Goal: Task Accomplishment & Management: Complete application form

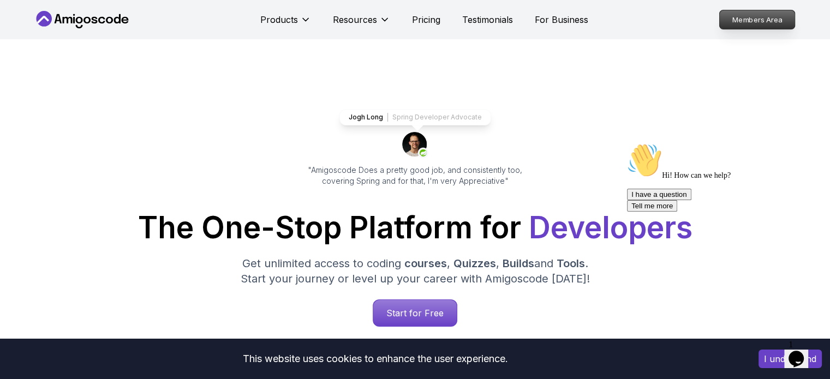
click at [750, 21] on p "Members Area" at bounding box center [756, 19] width 75 height 19
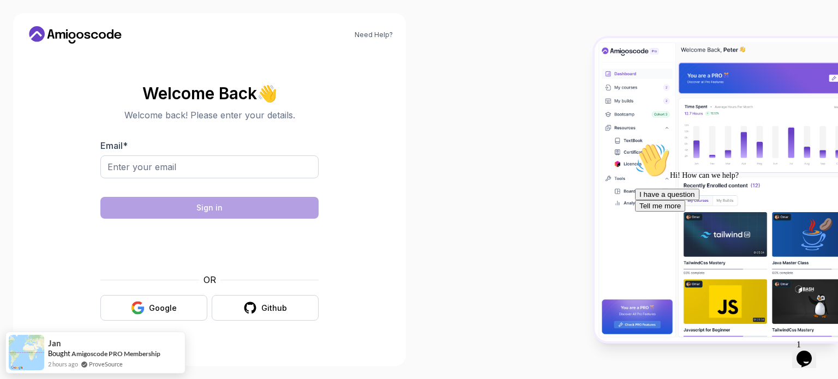
click at [576, 99] on body "Need Help? Welcome Back 👋 Welcome back! Please enter your details. Email * Sign…" at bounding box center [419, 189] width 838 height 379
click at [210, 172] on input "Email *" at bounding box center [209, 167] width 218 height 23
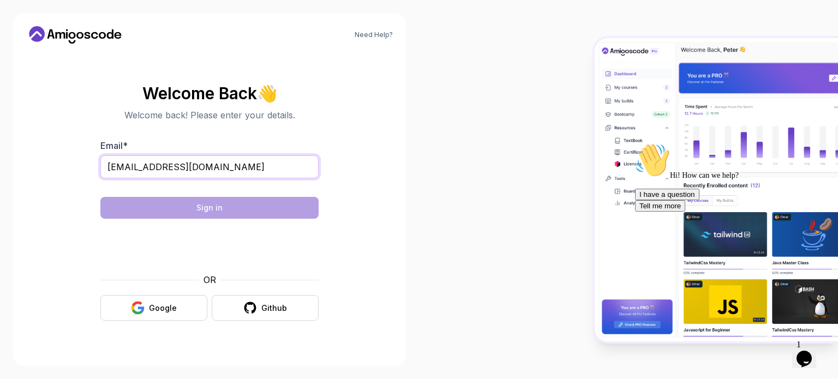
type input "[EMAIL_ADDRESS][DOMAIN_NAME]"
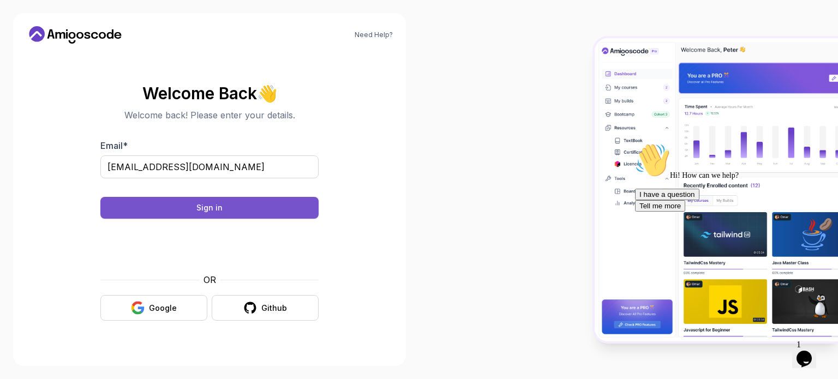
click at [153, 211] on button "Sign in" at bounding box center [209, 208] width 218 height 22
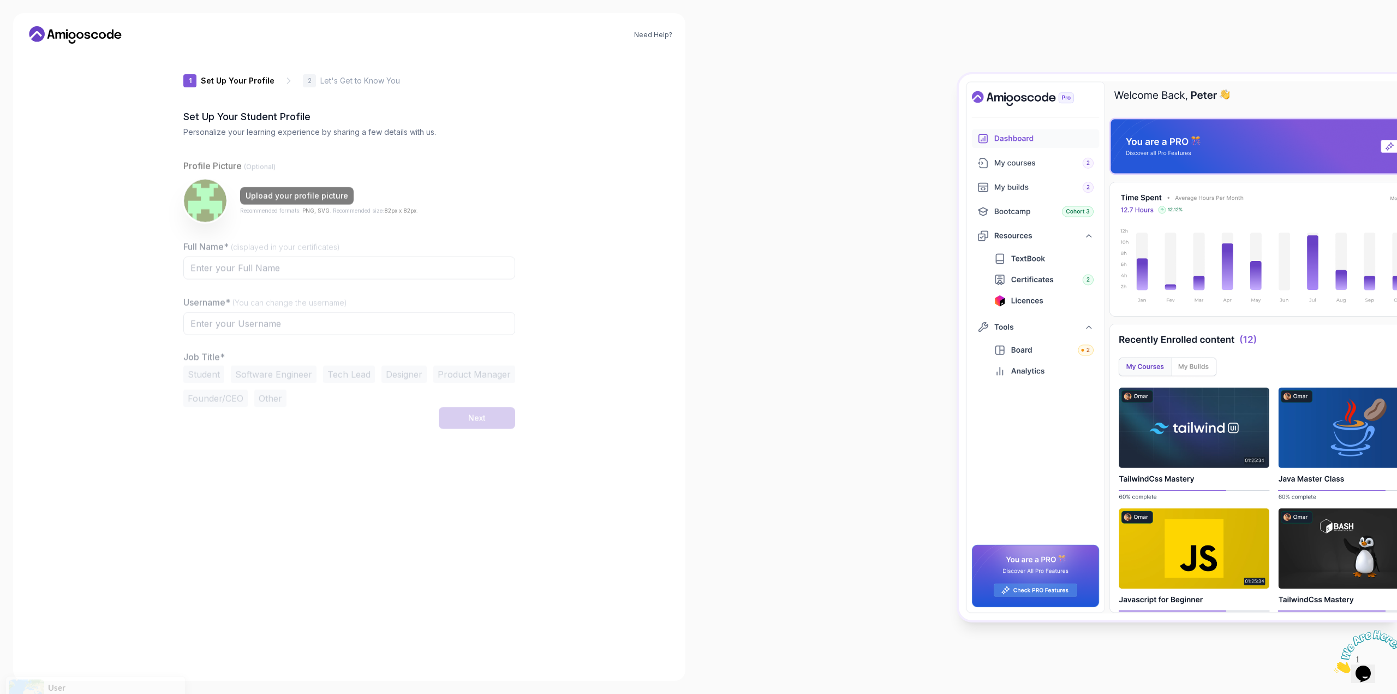
type input "brightsparrow98edf"
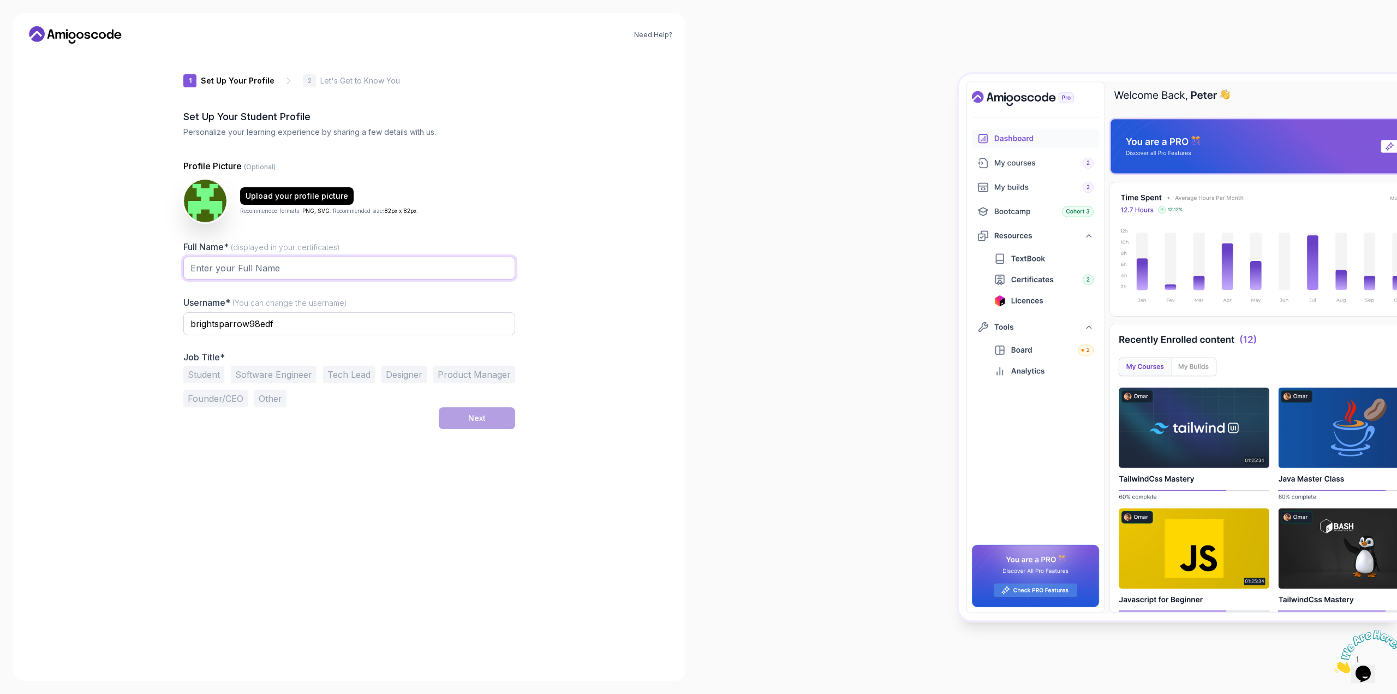
click at [315, 273] on input "Full Name* (displayed in your certificates)" at bounding box center [349, 268] width 332 height 23
type input "Oscar"
type input "ngxongwana"
click at [389, 487] on div "1 Set Up Your Profile 1 Set Up Your Profile 2 Let's Get to Know You Set Up Your…" at bounding box center [349, 359] width 332 height 615
click at [259, 371] on button "Software Engineer" at bounding box center [274, 374] width 86 height 17
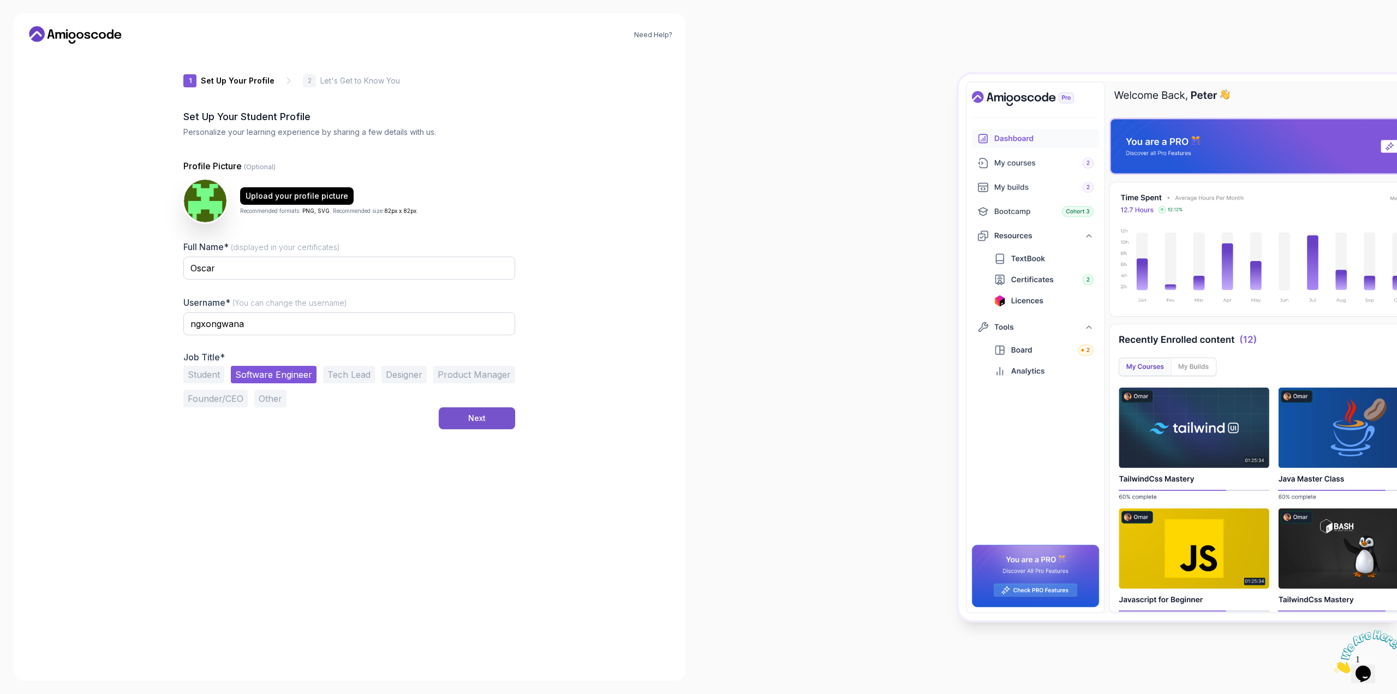
click at [484, 426] on button "Next" at bounding box center [477, 418] width 76 height 22
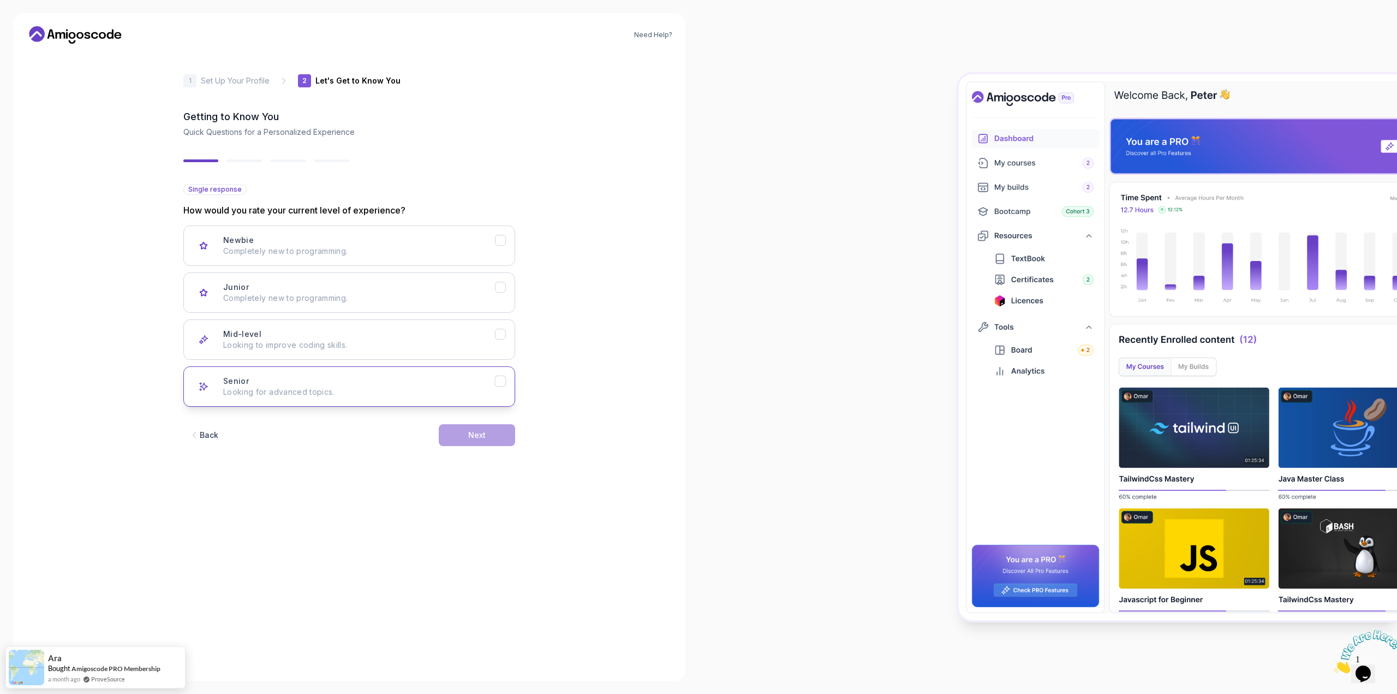
click at [500, 379] on icon "Senior" at bounding box center [501, 381] width 10 height 10
click at [478, 434] on div "Next" at bounding box center [476, 435] width 17 height 11
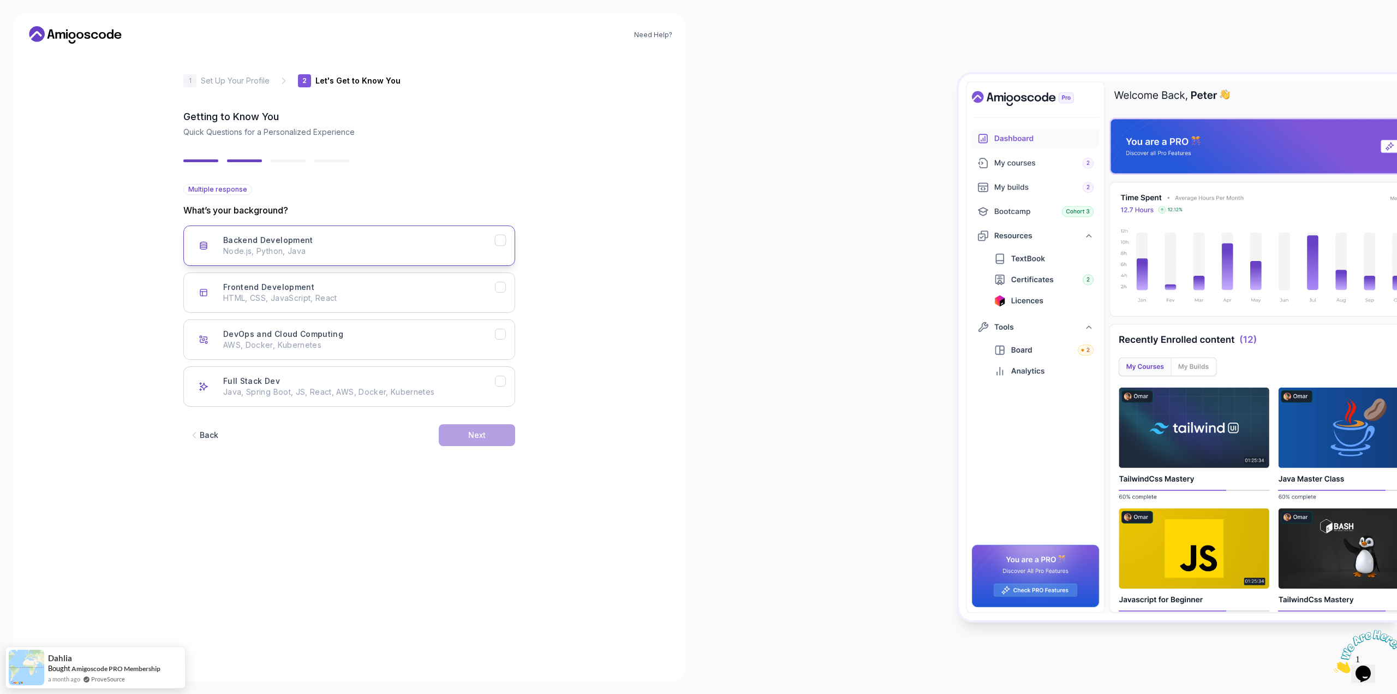
click at [498, 242] on icon "Backend Development" at bounding box center [501, 240] width 10 height 10
click at [475, 438] on div "Next" at bounding box center [476, 435] width 17 height 11
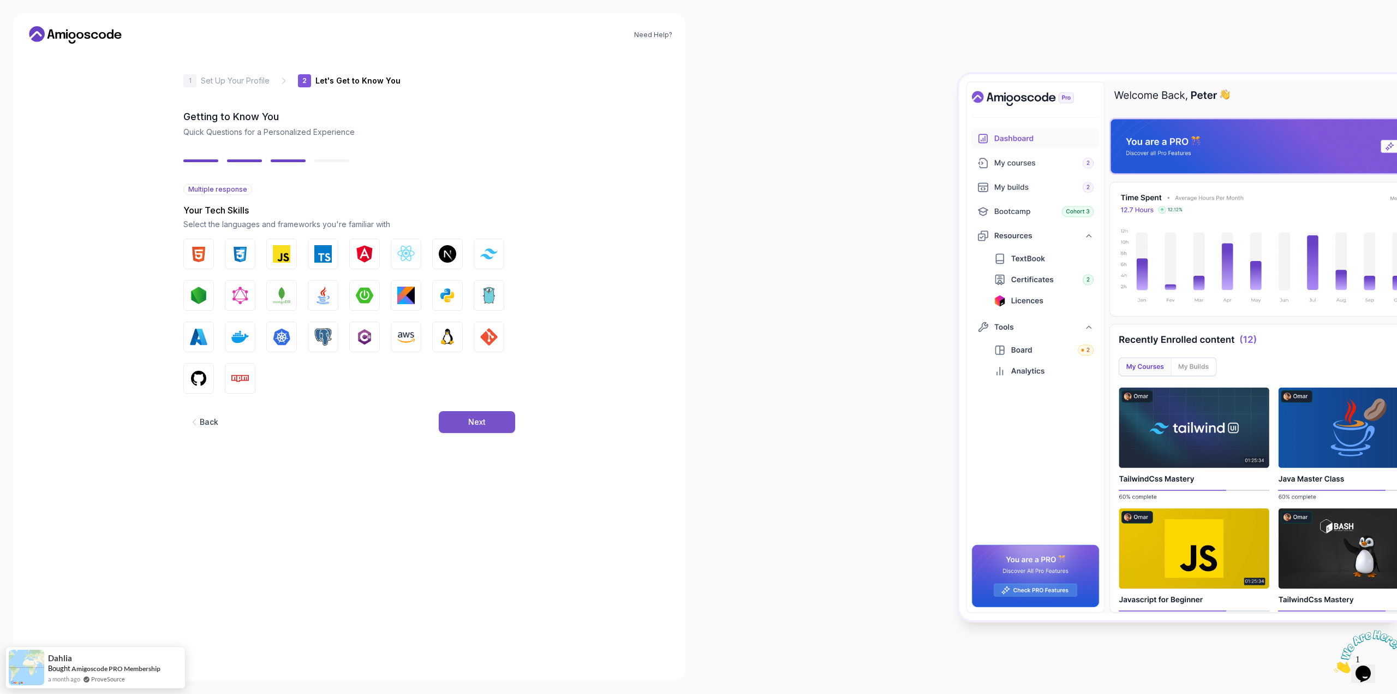
click at [486, 414] on button "Next" at bounding box center [477, 422] width 76 height 22
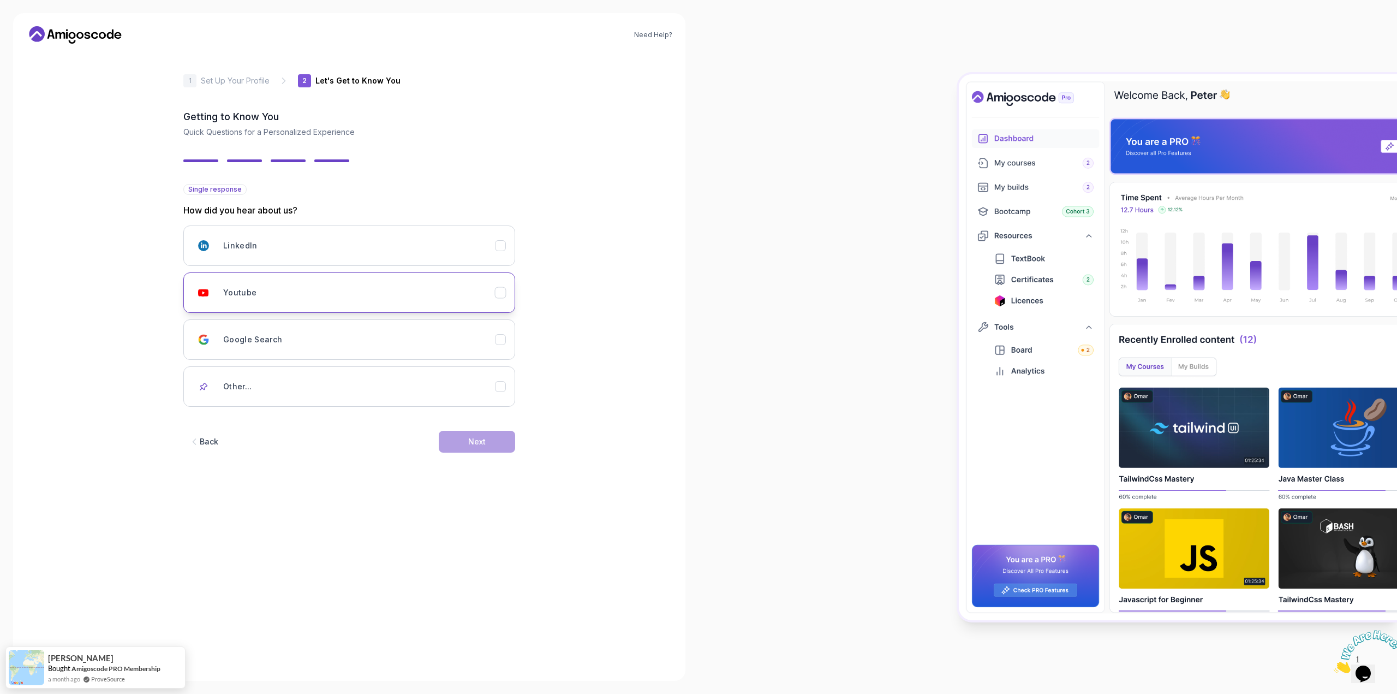
click at [499, 294] on icon "Youtube" at bounding box center [500, 292] width 6 height 4
click at [502, 388] on icon "Other..." at bounding box center [501, 387] width 10 height 10
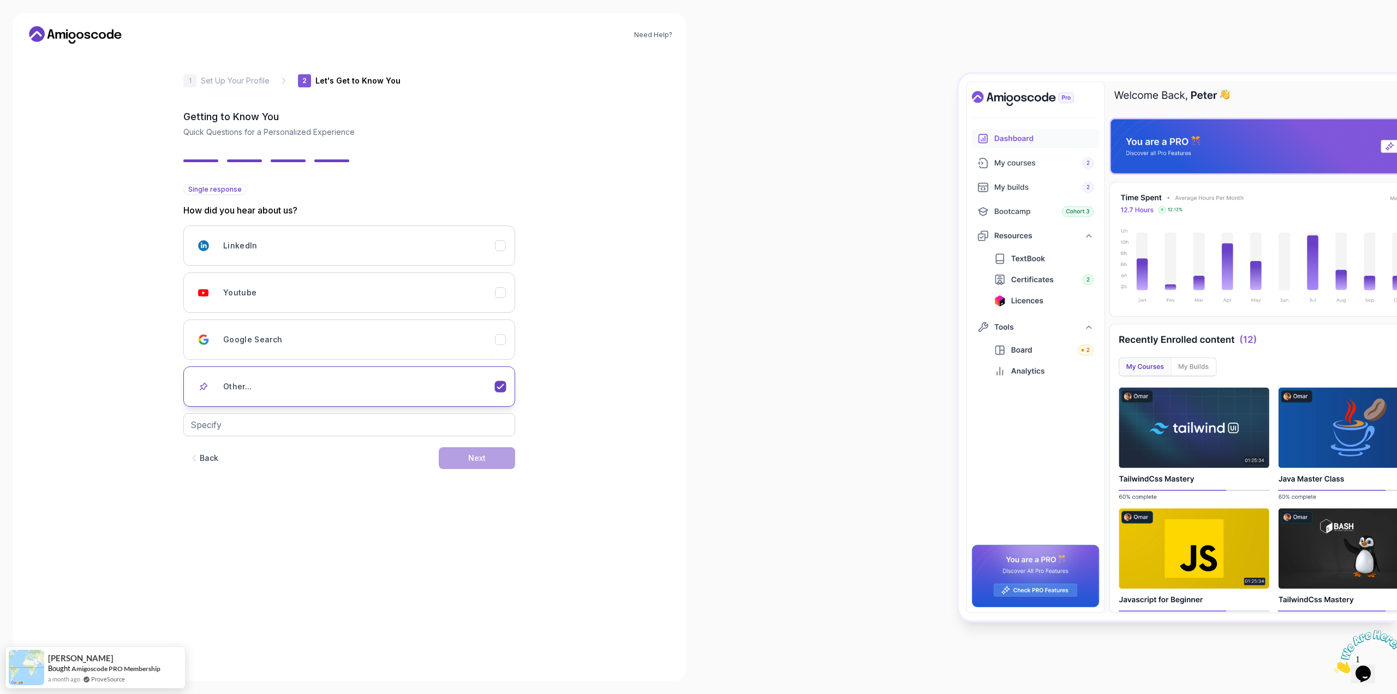
click at [502, 388] on icon "Other..." at bounding box center [501, 387] width 10 height 10
click at [505, 291] on icon "Youtube" at bounding box center [501, 293] width 10 height 10
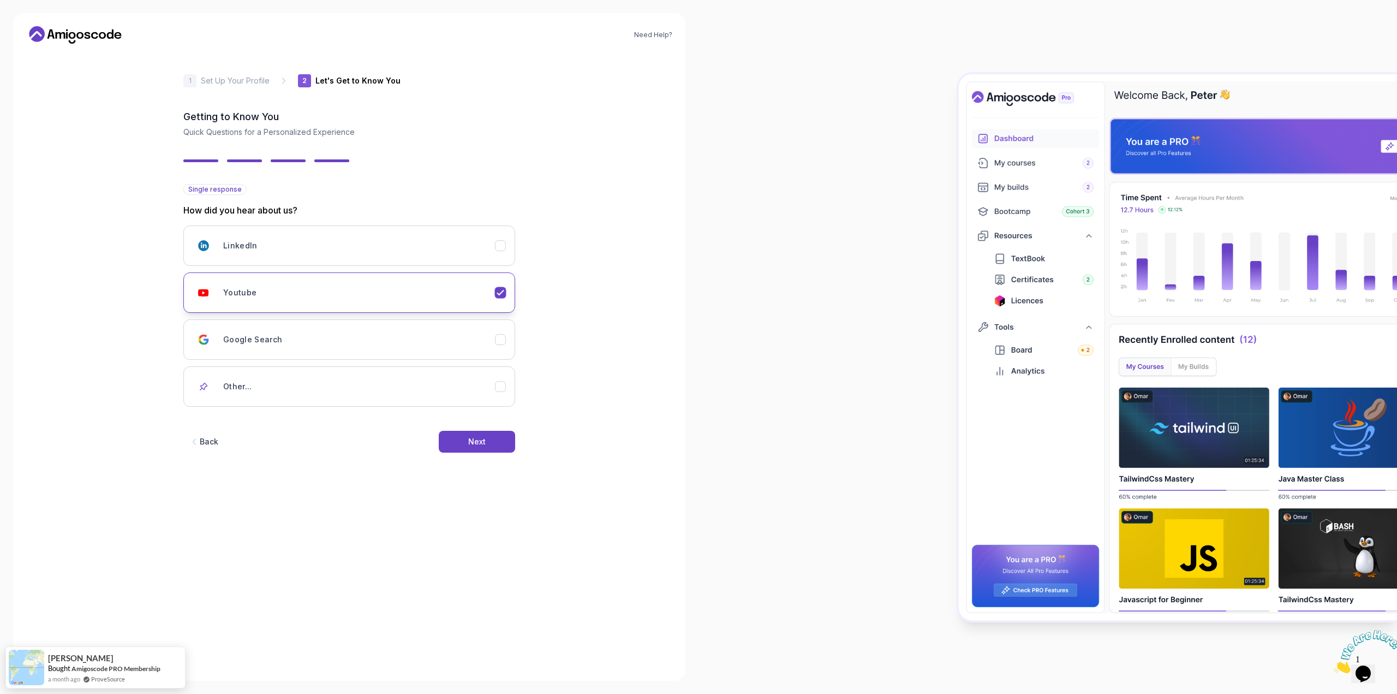
click at [504, 294] on icon "Youtube" at bounding box center [501, 293] width 10 height 10
drag, startPoint x: 497, startPoint y: 388, endPoint x: 502, endPoint y: 349, distance: 39.1
click at [497, 388] on icon "Other..." at bounding box center [501, 387] width 10 height 10
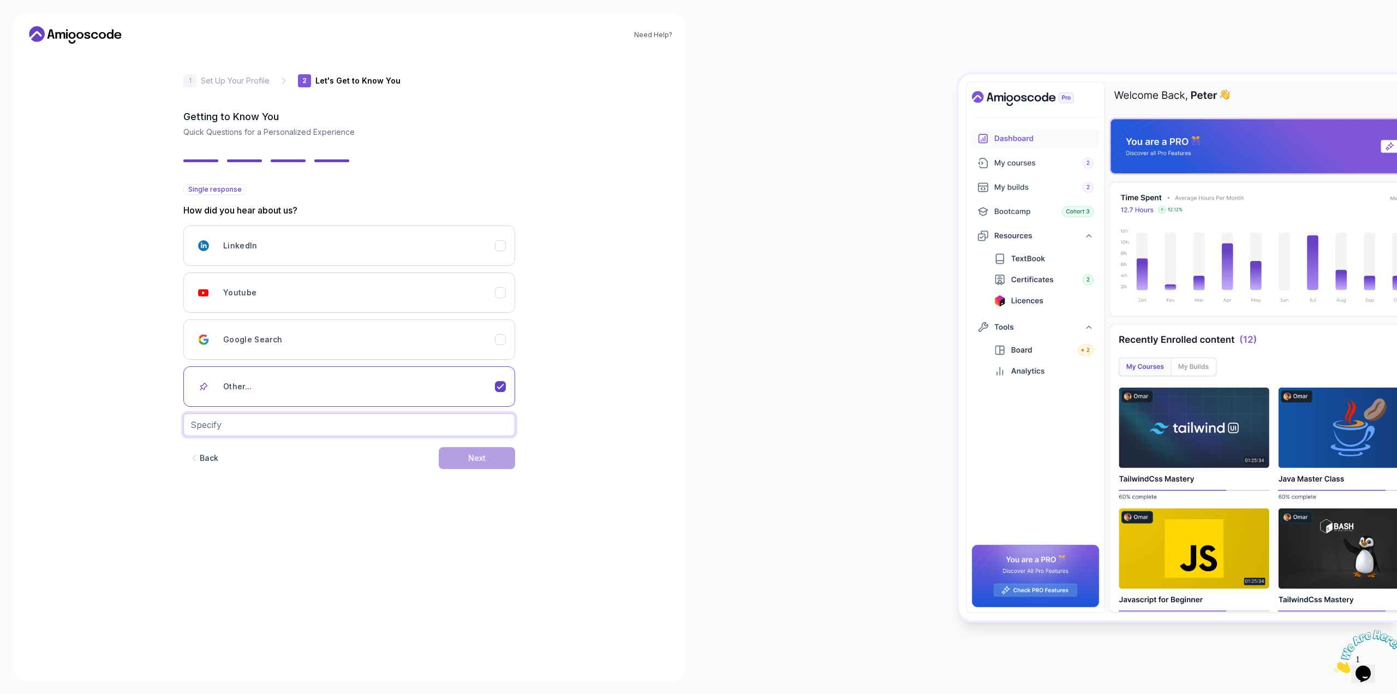
click at [354, 427] on input "text" at bounding box center [349, 424] width 332 height 23
type input "Udemy"
drag, startPoint x: 496, startPoint y: 456, endPoint x: 942, endPoint y: 151, distance: 540.2
click at [496, 456] on button "Next" at bounding box center [477, 458] width 76 height 22
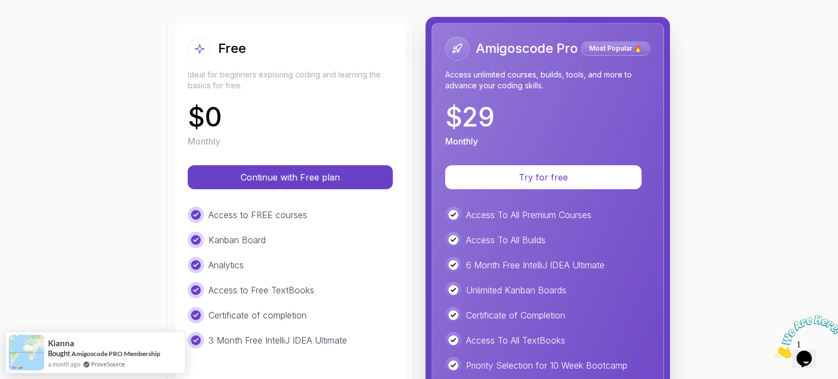
scroll to position [109, 0]
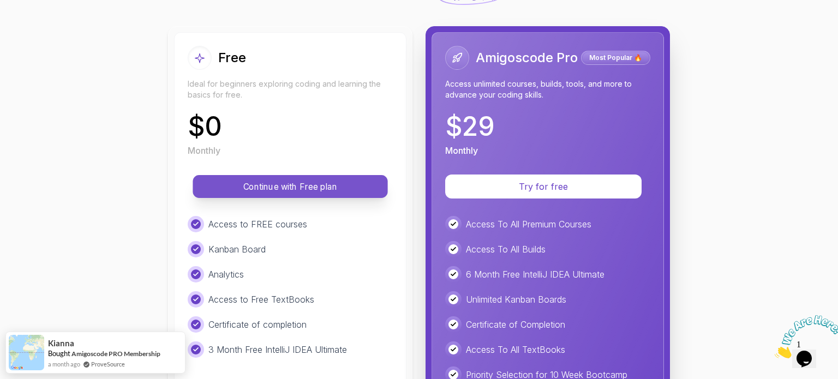
click at [327, 195] on button "Continue with Free plan" at bounding box center [290, 186] width 195 height 23
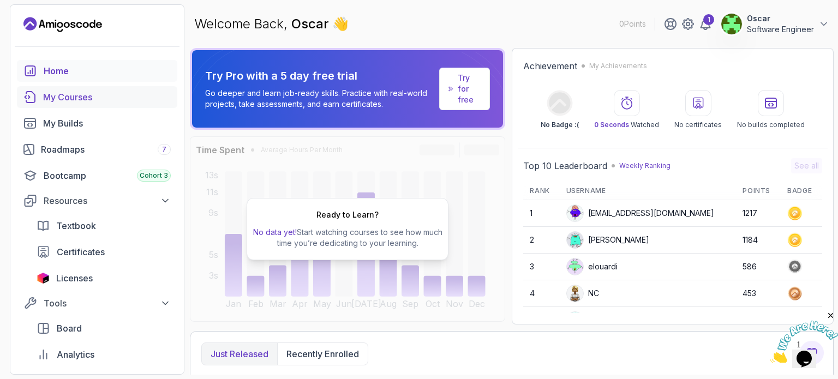
click at [61, 104] on link "My Courses" at bounding box center [97, 97] width 160 height 22
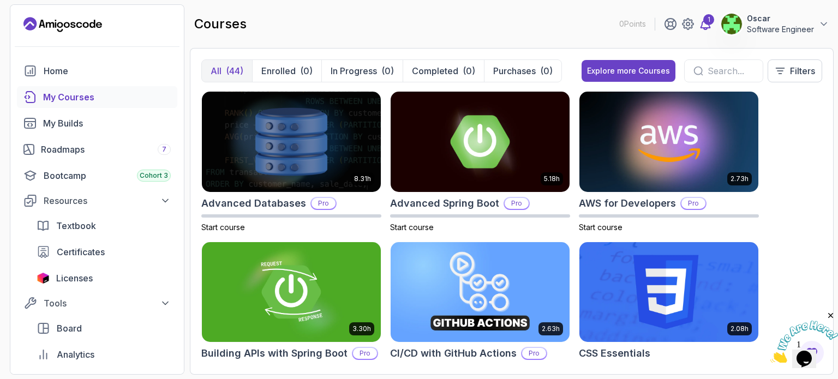
click at [706, 21] on div "1" at bounding box center [709, 19] width 11 height 11
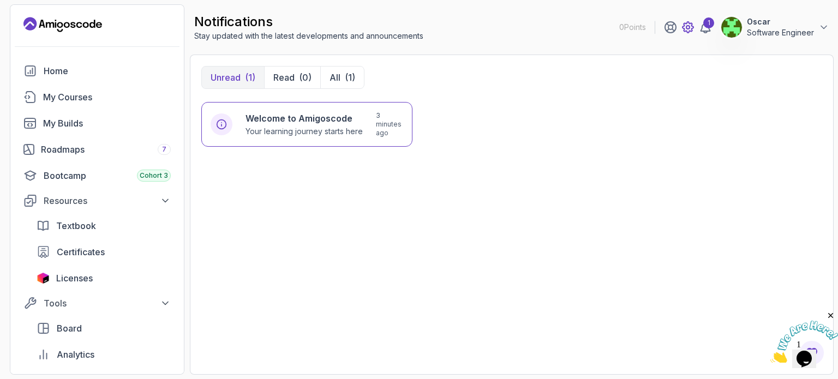
click at [689, 23] on icon at bounding box center [688, 27] width 13 height 13
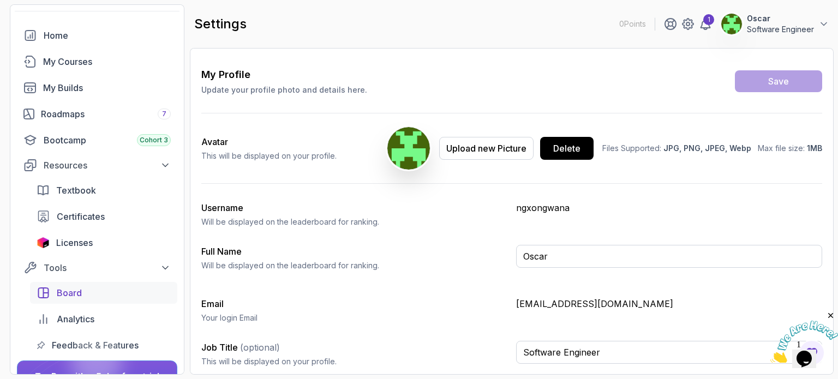
scroll to position [141, 0]
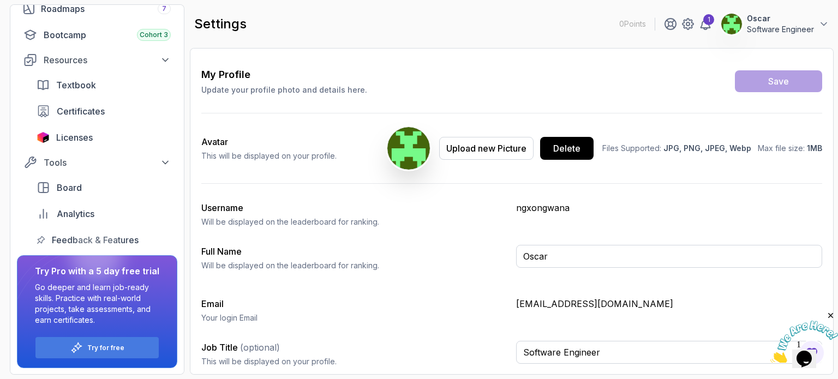
click at [823, 9] on div "settings 0 Points 1 Oscar Software Engineer" at bounding box center [512, 23] width 644 height 39
click at [821, 24] on icon at bounding box center [824, 24] width 11 height 11
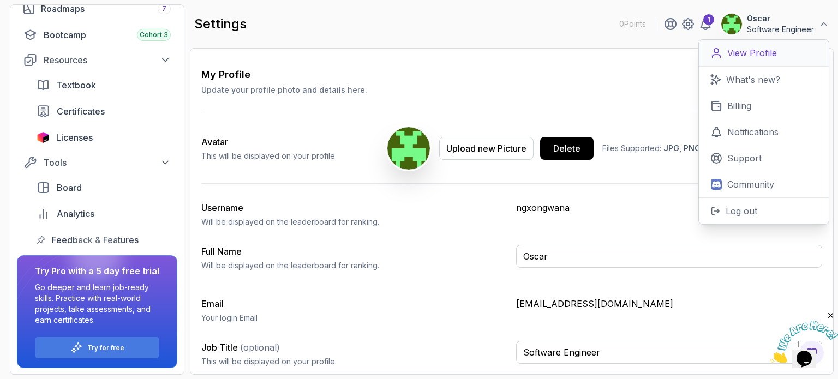
click at [761, 50] on p "View Profile" at bounding box center [753, 52] width 50 height 13
click at [669, 24] on icon at bounding box center [670, 24] width 11 height 11
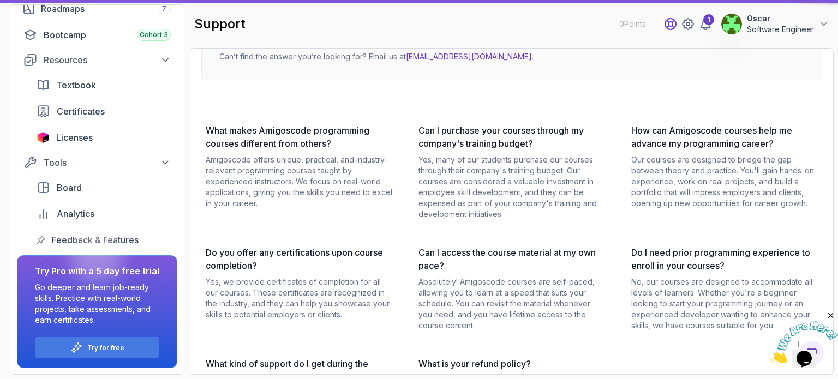
click at [669, 24] on icon at bounding box center [670, 24] width 11 height 11
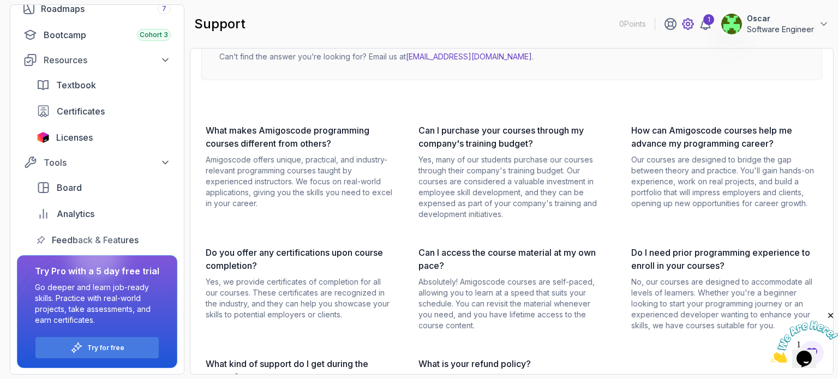
click at [690, 25] on icon at bounding box center [688, 23] width 3 height 3
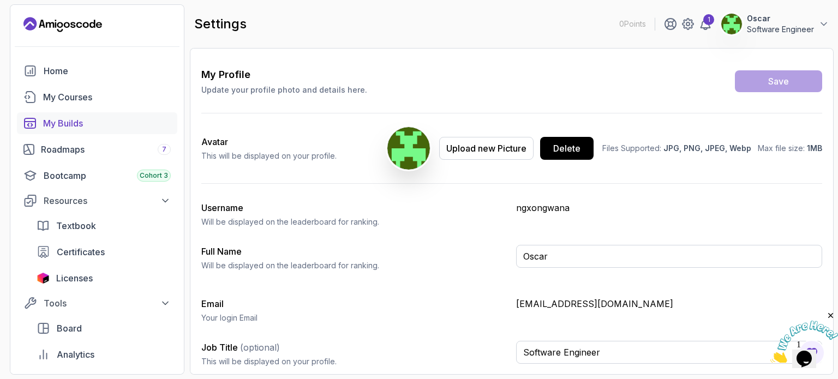
click at [62, 123] on div "My Builds" at bounding box center [107, 123] width 128 height 13
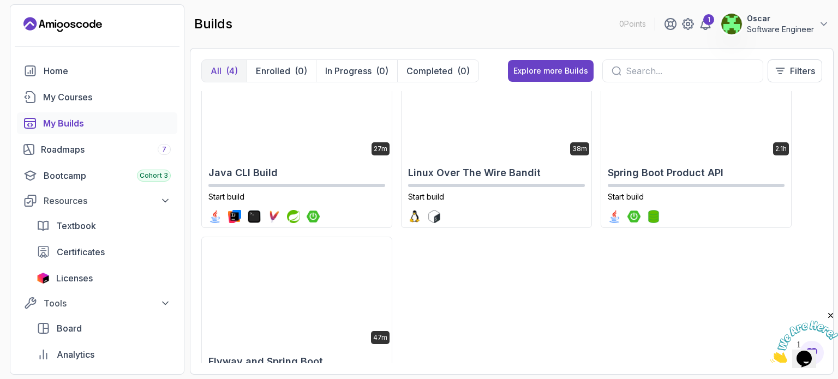
scroll to position [109, 0]
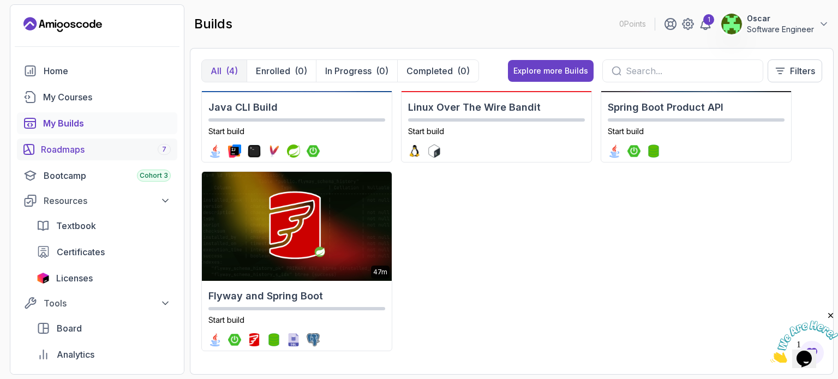
click at [84, 146] on div "Roadmaps 7" at bounding box center [106, 149] width 130 height 13
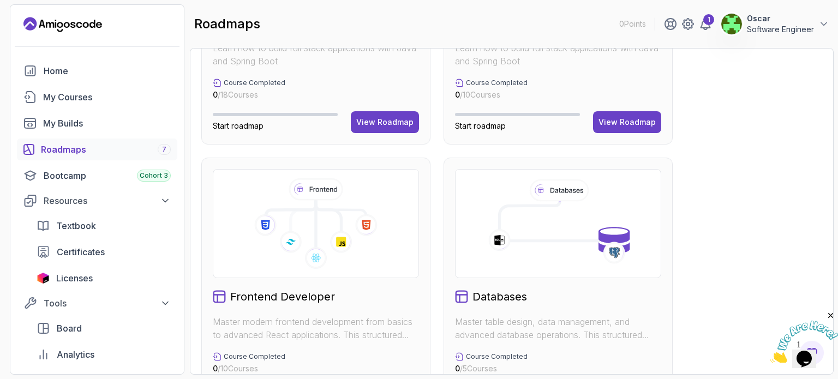
scroll to position [341, 0]
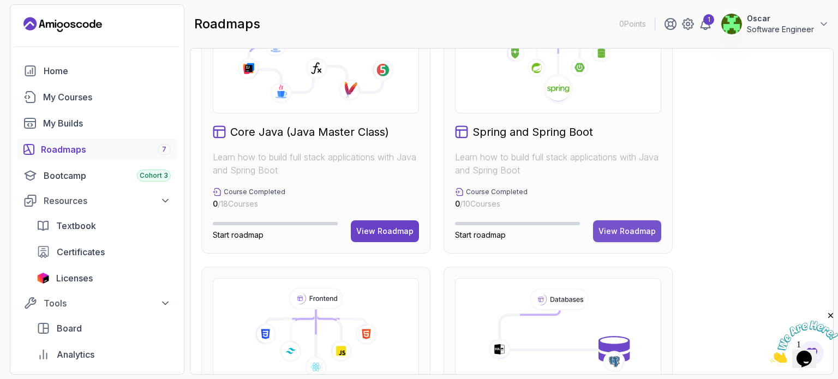
click at [629, 230] on div "View Roadmap" at bounding box center [627, 231] width 57 height 11
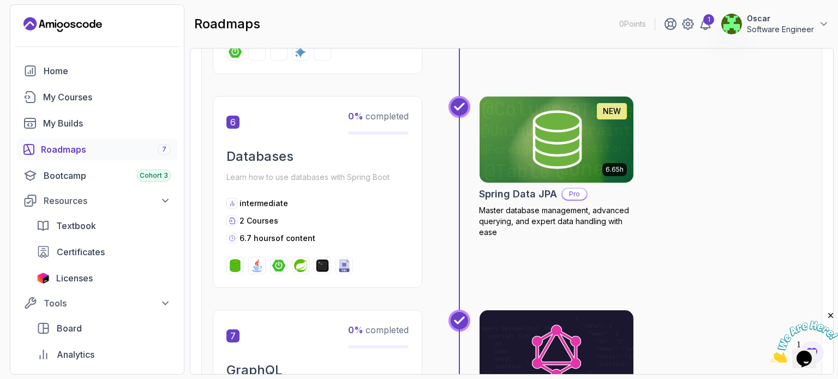
scroll to position [1103, 0]
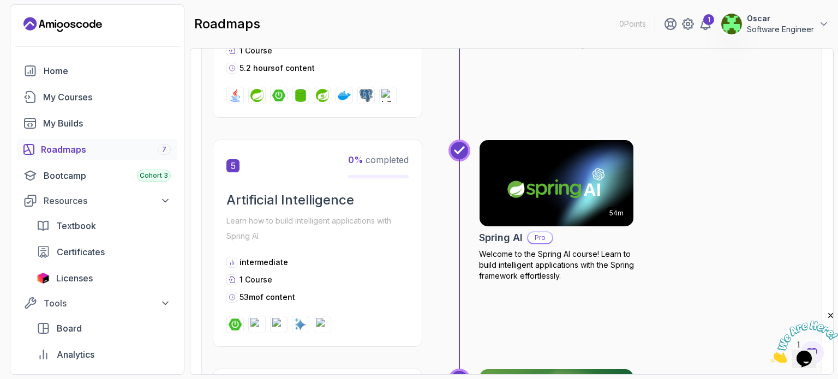
click at [109, 153] on div "Roadmaps 7" at bounding box center [106, 149] width 130 height 13
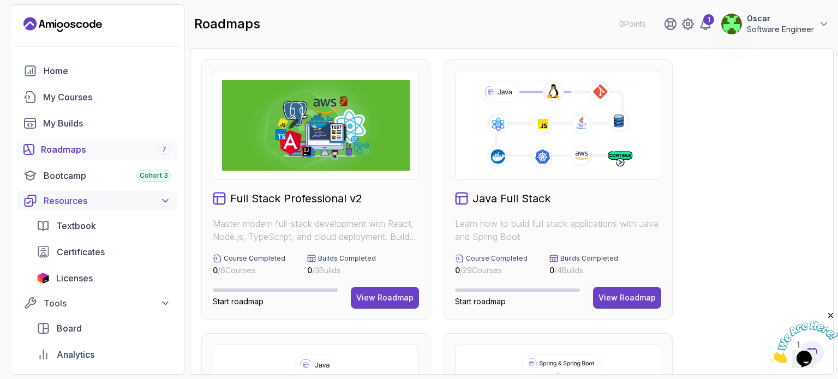
click at [93, 200] on div "Resources" at bounding box center [107, 200] width 127 height 13
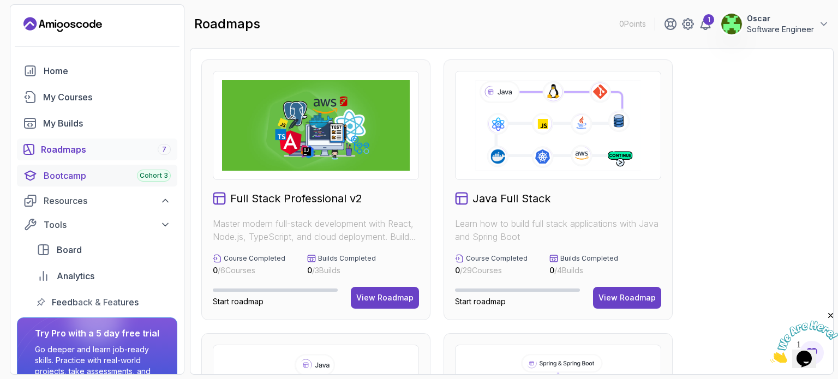
click at [84, 181] on div "Bootcamp Cohort 3" at bounding box center [107, 175] width 127 height 13
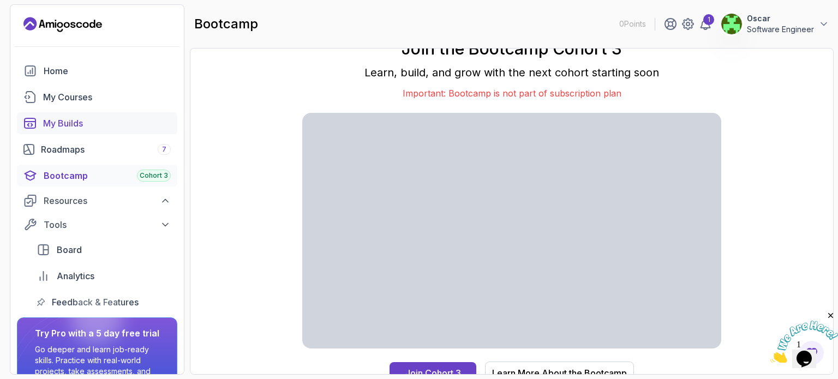
click at [77, 125] on div "My Builds" at bounding box center [107, 123] width 128 height 13
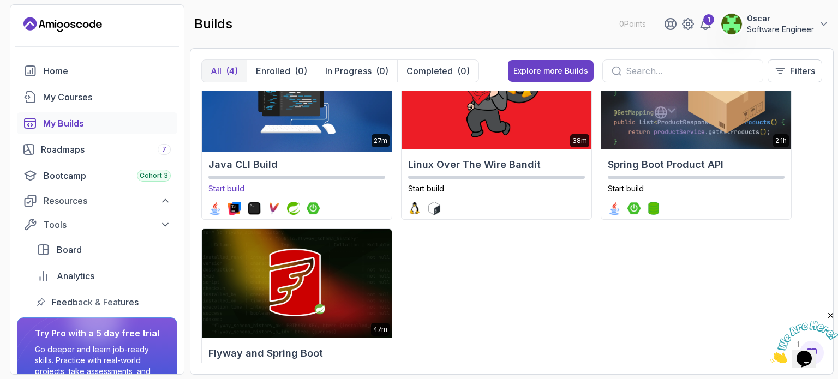
scroll to position [109, 0]
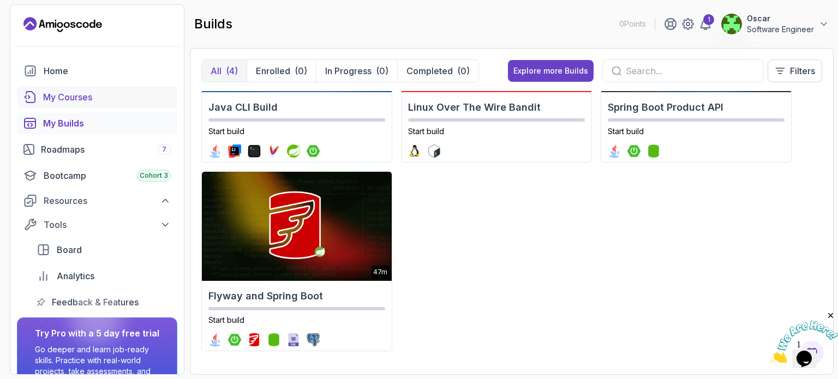
click at [72, 96] on div "My Courses" at bounding box center [107, 97] width 128 height 13
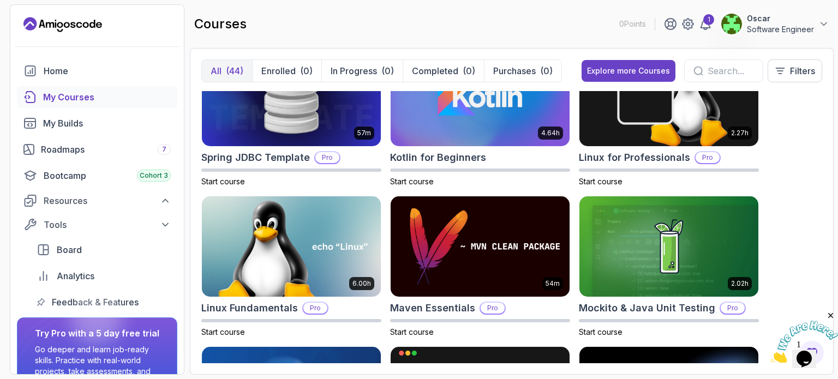
scroll to position [1255, 0]
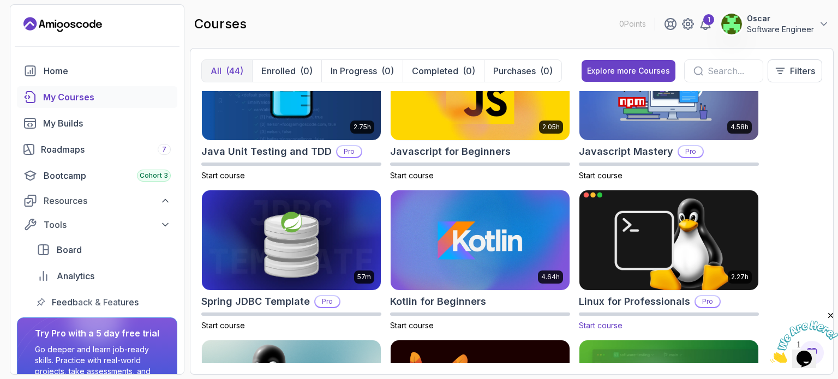
click at [653, 281] on img at bounding box center [669, 240] width 188 height 105
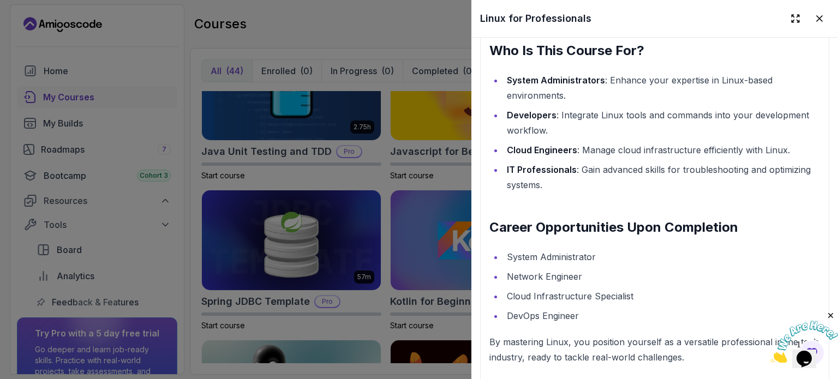
scroll to position [1747, 0]
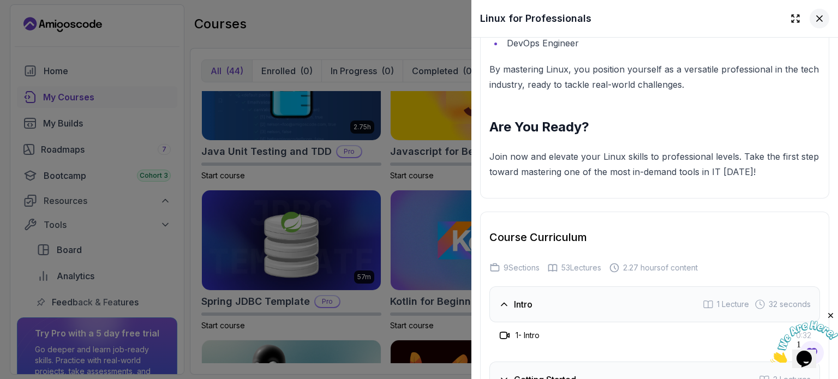
click at [817, 20] on icon at bounding box center [819, 18] width 5 height 5
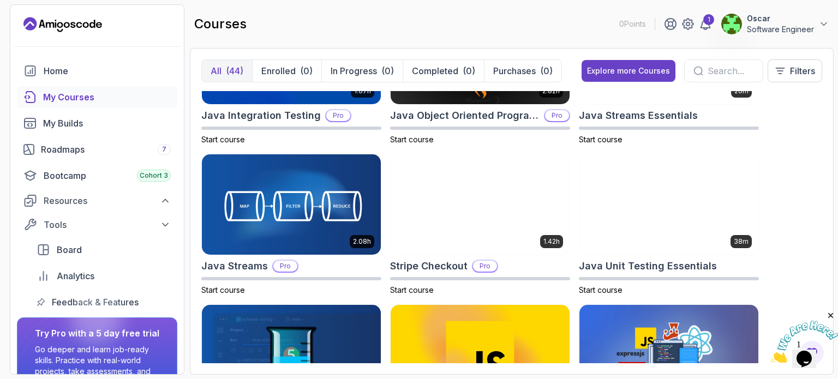
scroll to position [982, 0]
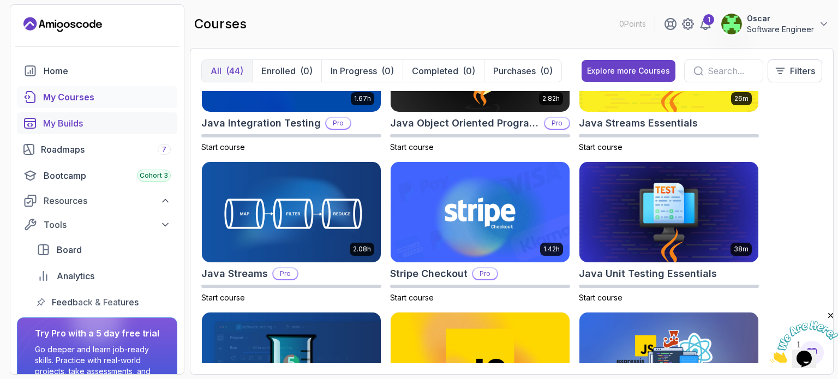
click at [70, 124] on div "My Builds" at bounding box center [107, 123] width 128 height 13
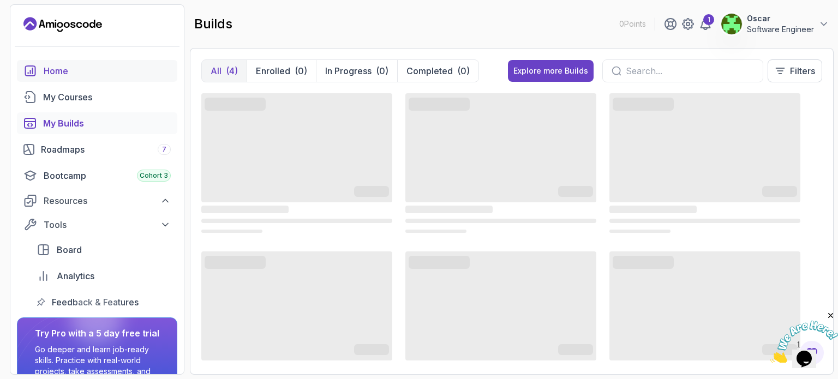
click at [62, 67] on div "Home" at bounding box center [107, 70] width 127 height 13
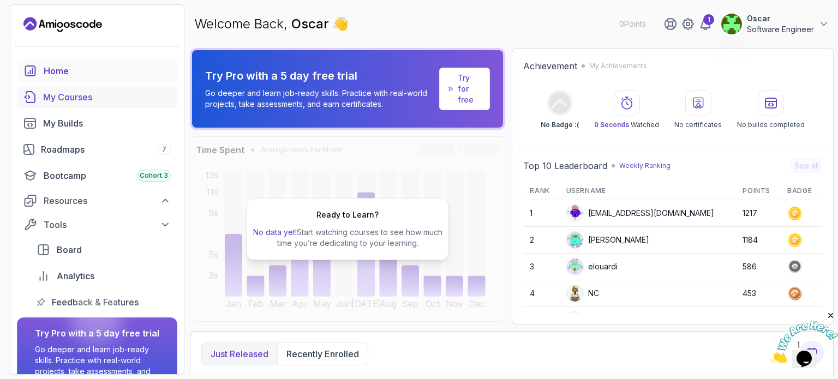
click at [73, 93] on div "My Courses" at bounding box center [107, 97] width 128 height 13
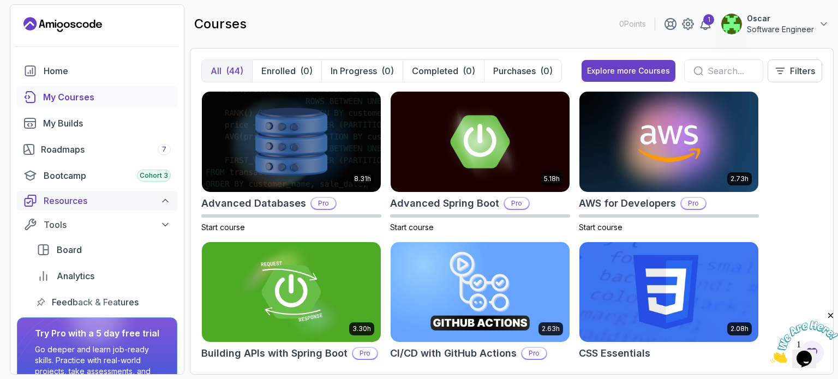
click at [68, 205] on div "Resources" at bounding box center [107, 200] width 127 height 13
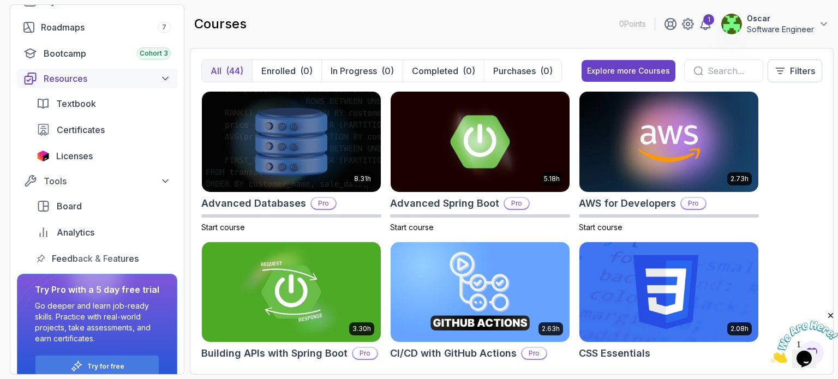
scroll to position [141, 0]
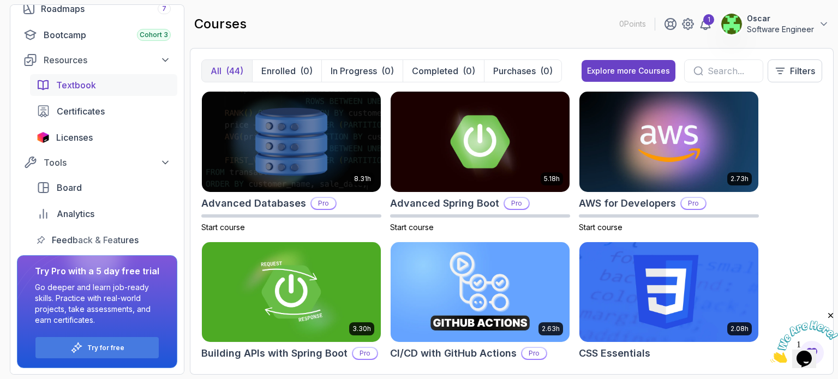
click at [81, 88] on span "Textbook" at bounding box center [76, 85] width 40 height 13
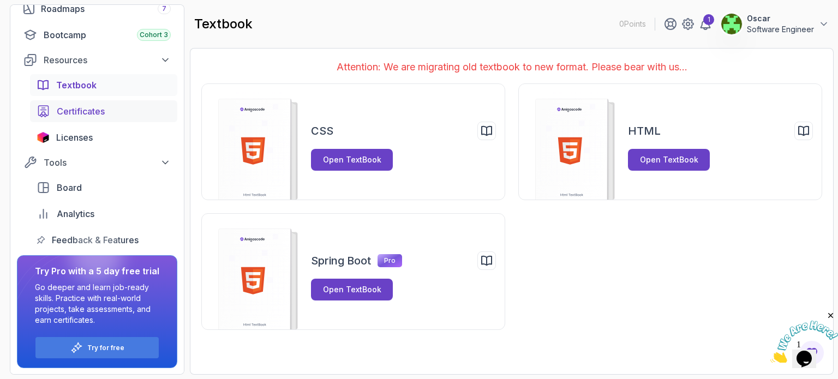
click at [75, 110] on span "Certificates" at bounding box center [81, 111] width 48 height 13
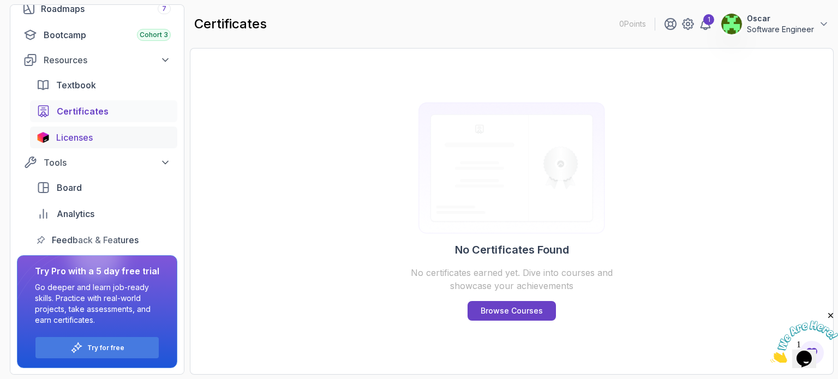
click at [78, 138] on span "Licenses" at bounding box center [74, 137] width 37 height 13
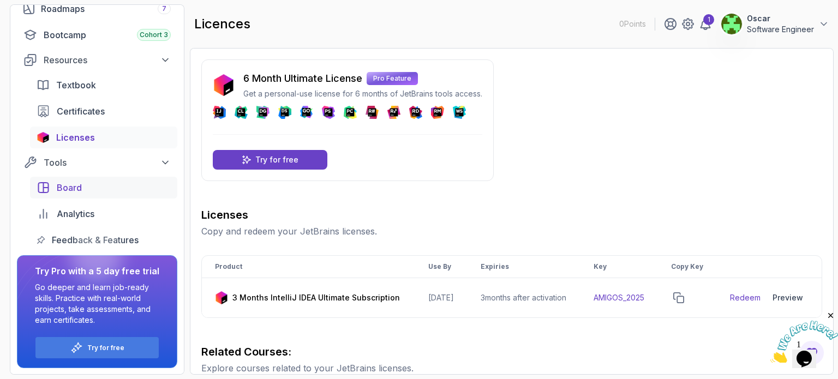
click at [72, 184] on span "Board" at bounding box center [69, 187] width 25 height 13
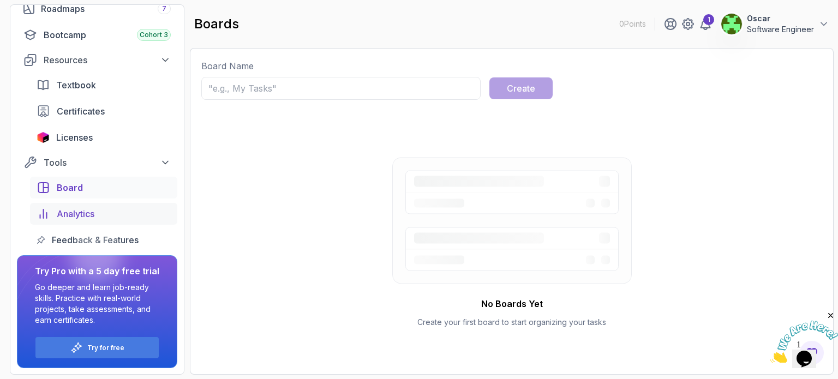
click at [74, 208] on span "Analytics" at bounding box center [76, 213] width 38 height 13
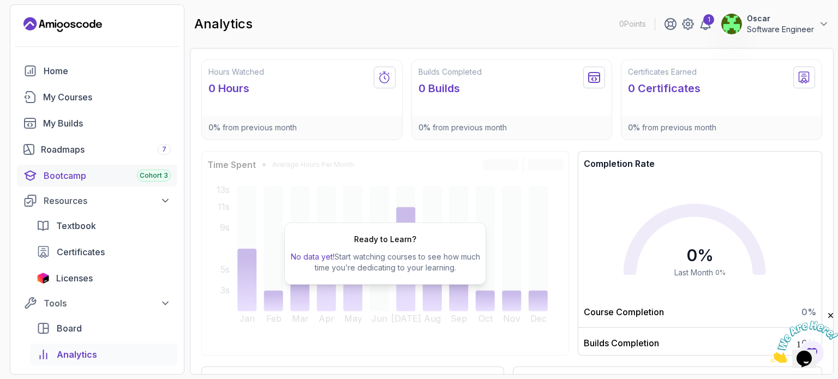
scroll to position [141, 0]
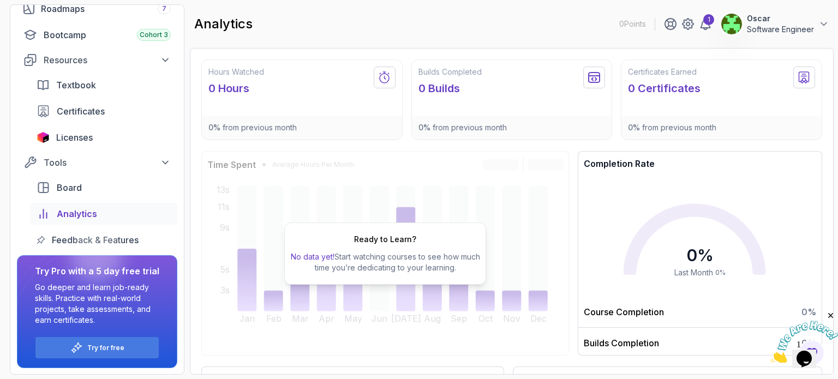
click at [98, 239] on div at bounding box center [96, 256] width 52 height 52
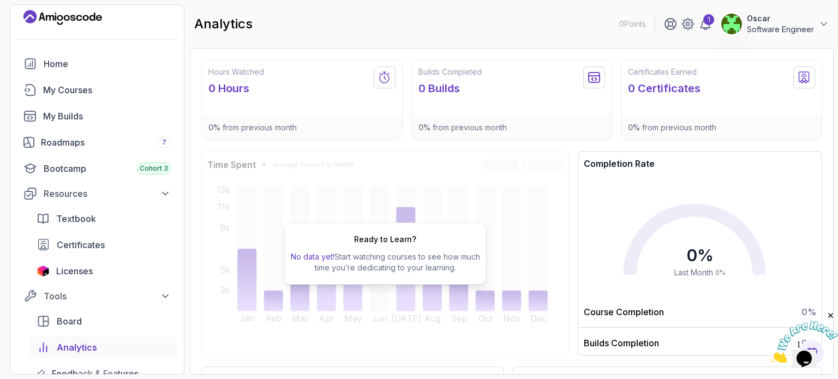
scroll to position [0, 0]
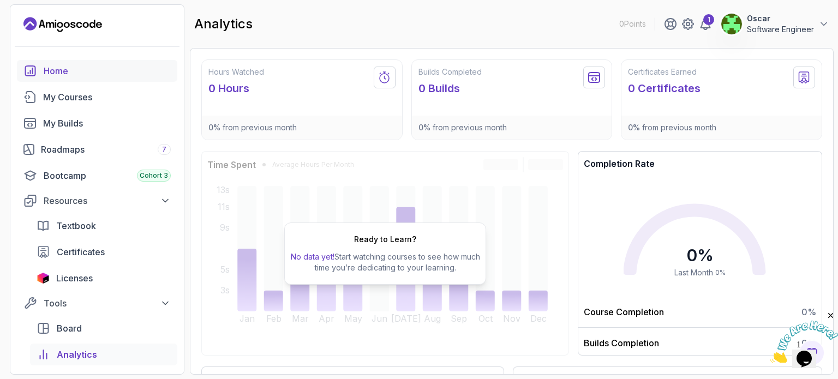
click at [61, 75] on div "Home" at bounding box center [107, 70] width 127 height 13
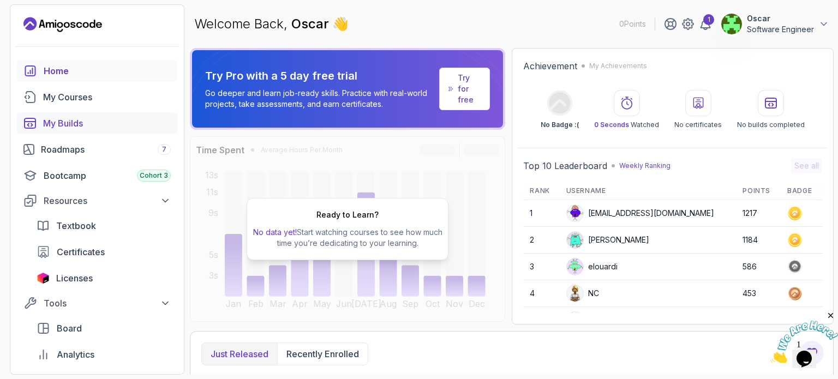
click at [80, 129] on div "My Builds" at bounding box center [107, 123] width 128 height 13
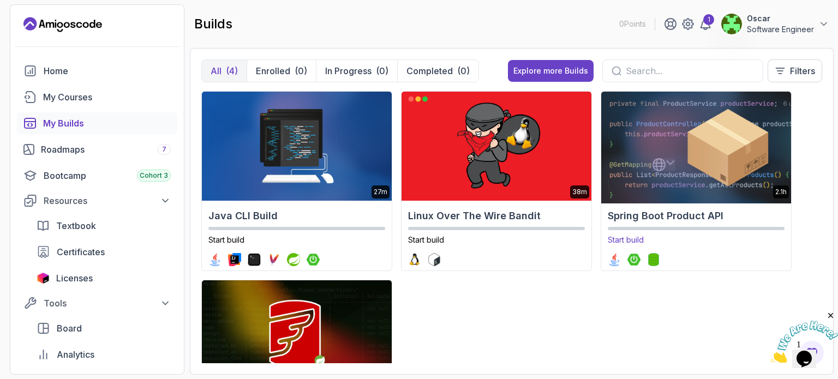
click at [714, 180] on img at bounding box center [696, 146] width 199 height 115
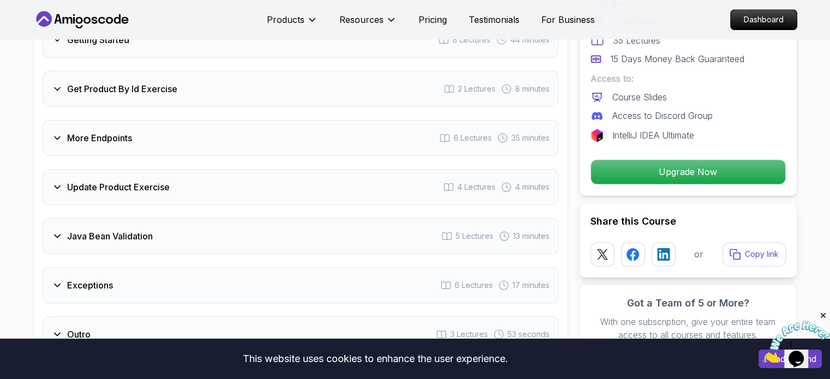
scroll to position [1474, 0]
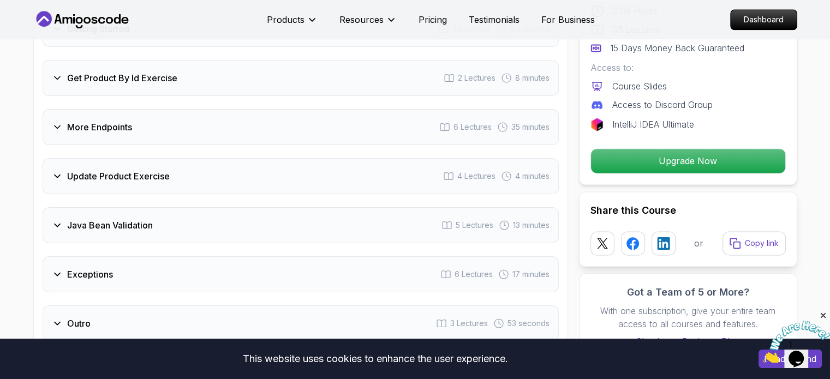
click at [58, 122] on icon at bounding box center [57, 127] width 11 height 11
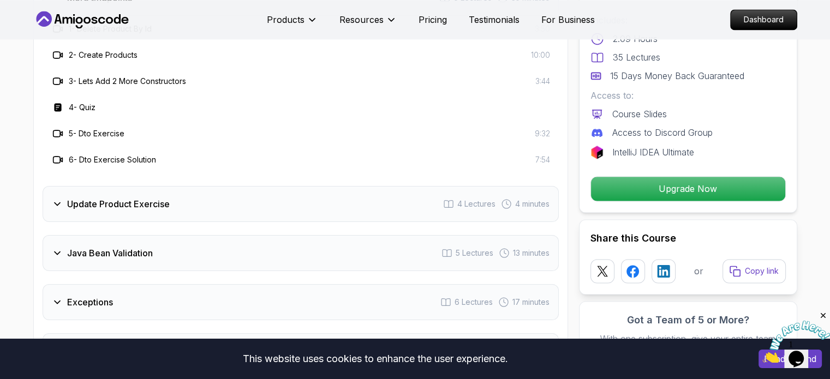
scroll to position [1666, 0]
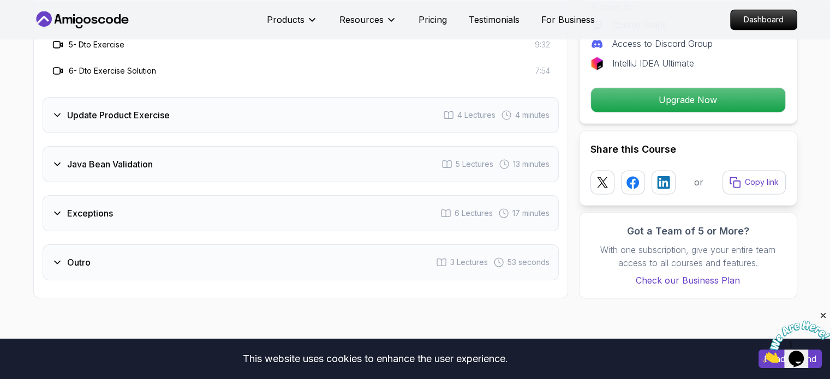
click at [63, 158] on div "Java Bean Validation" at bounding box center [102, 164] width 101 height 13
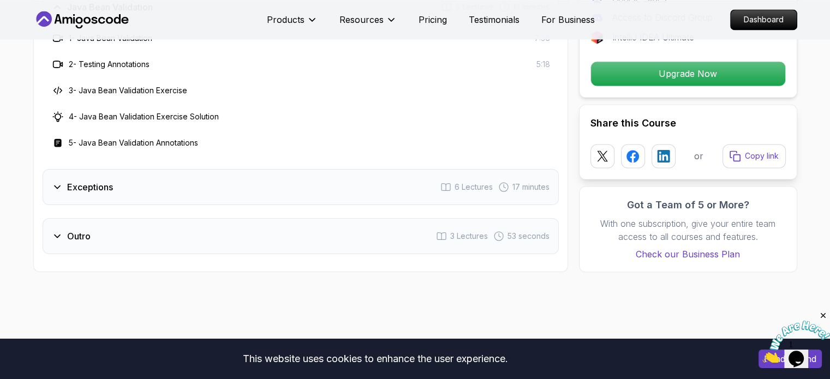
click at [57, 182] on icon at bounding box center [57, 187] width 11 height 11
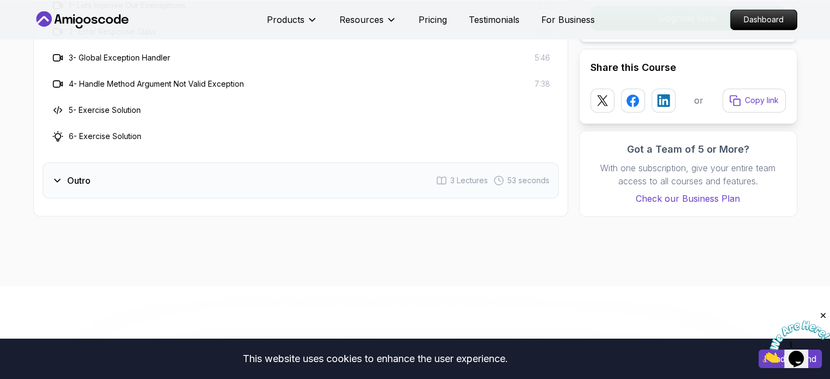
scroll to position [1775, 0]
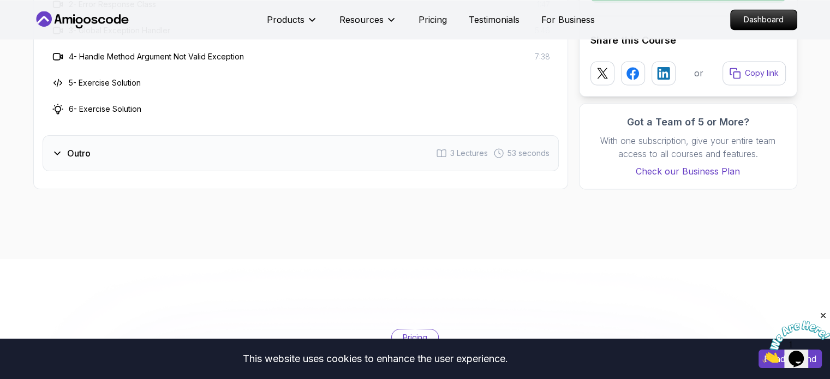
click at [64, 147] on div "Outro" at bounding box center [71, 153] width 39 height 13
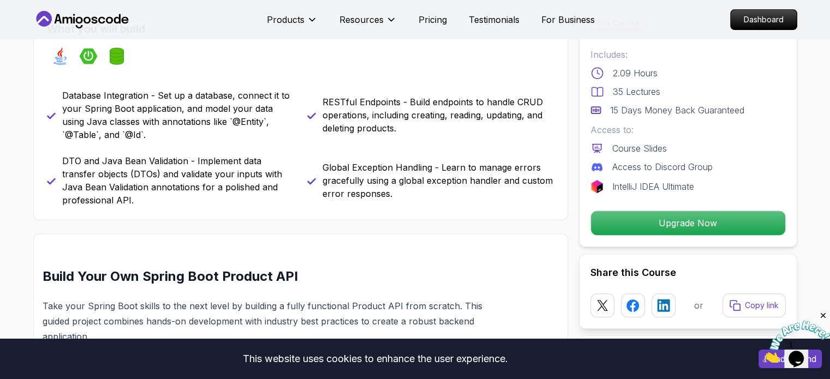
scroll to position [465, 0]
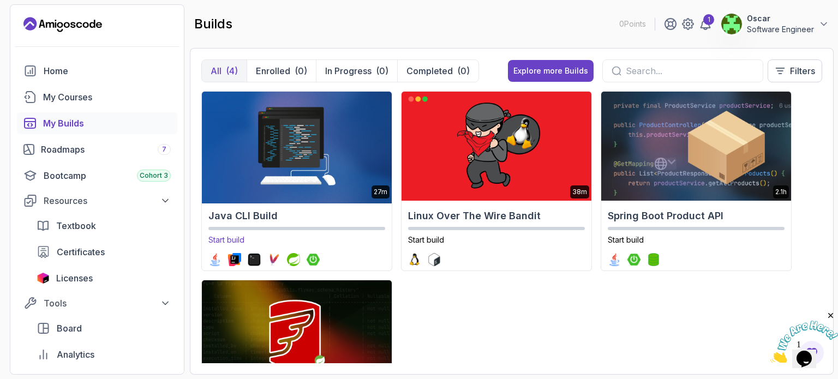
click at [305, 175] on img at bounding box center [296, 146] width 199 height 115
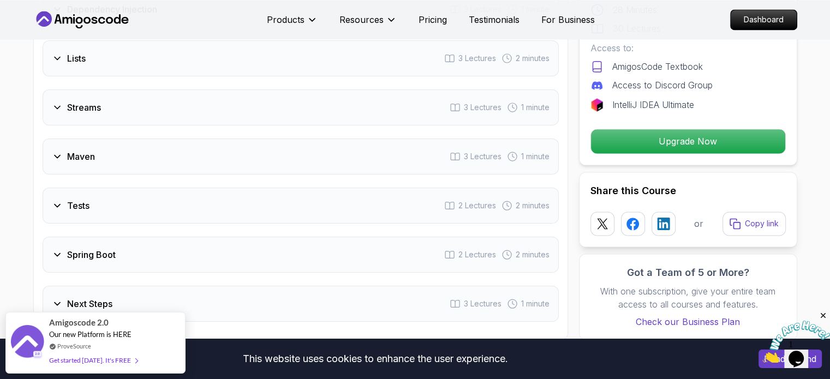
scroll to position [1801, 0]
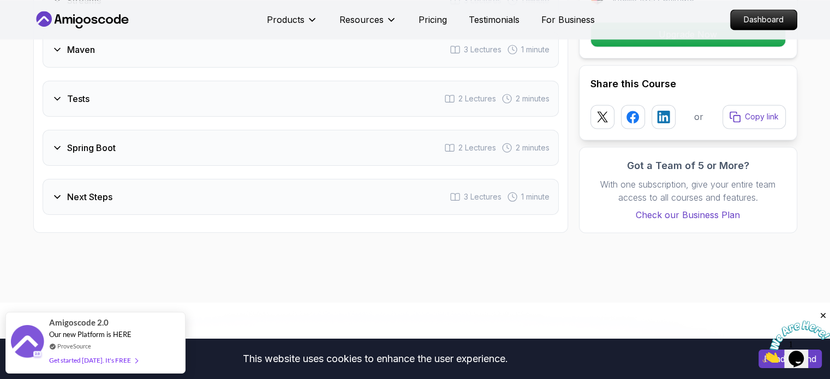
click at [59, 143] on icon at bounding box center [57, 147] width 11 height 11
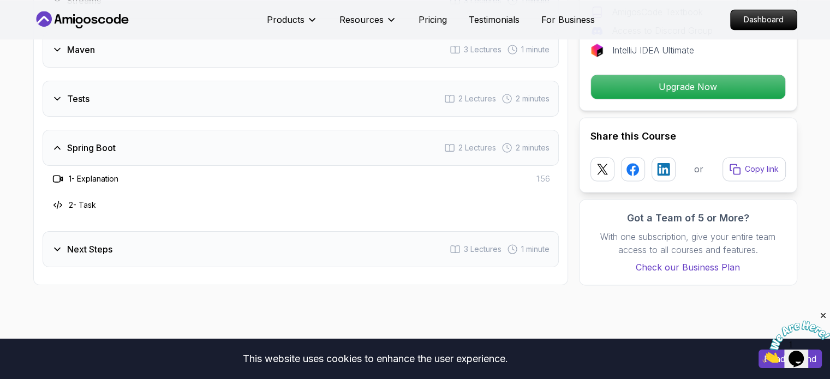
click at [59, 143] on icon at bounding box center [57, 147] width 11 height 11
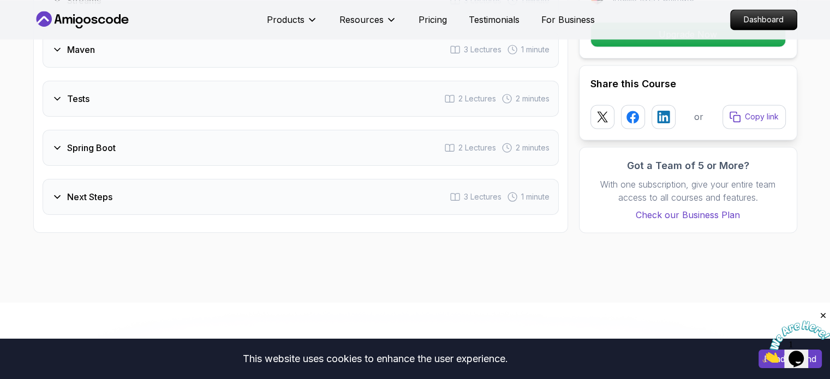
click at [61, 192] on icon at bounding box center [57, 197] width 11 height 11
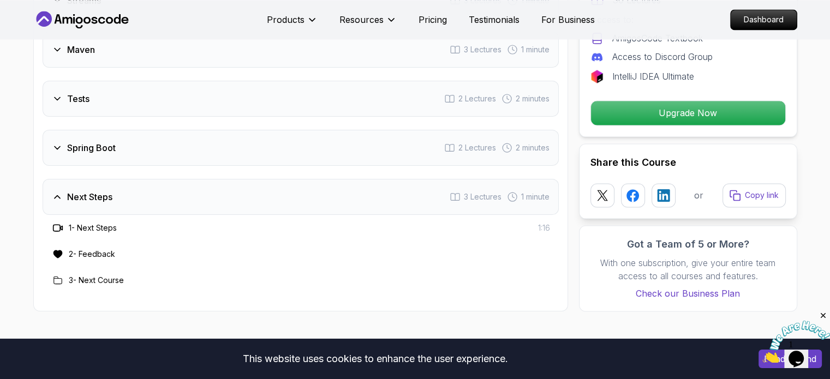
click at [61, 192] on icon at bounding box center [57, 197] width 11 height 11
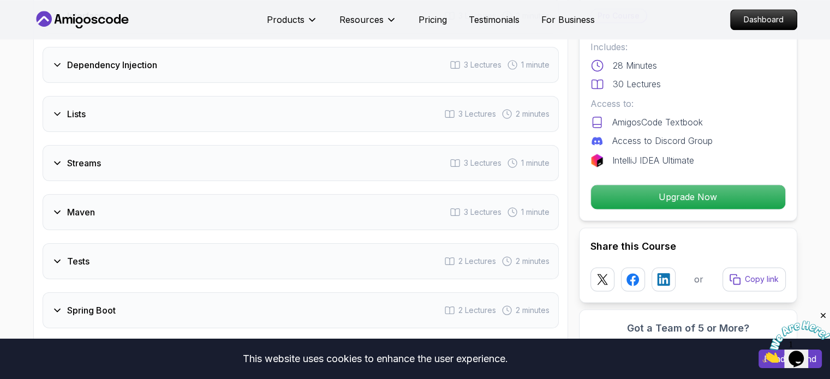
scroll to position [1506, 0]
click at [57, 212] on icon at bounding box center [57, 213] width 5 height 3
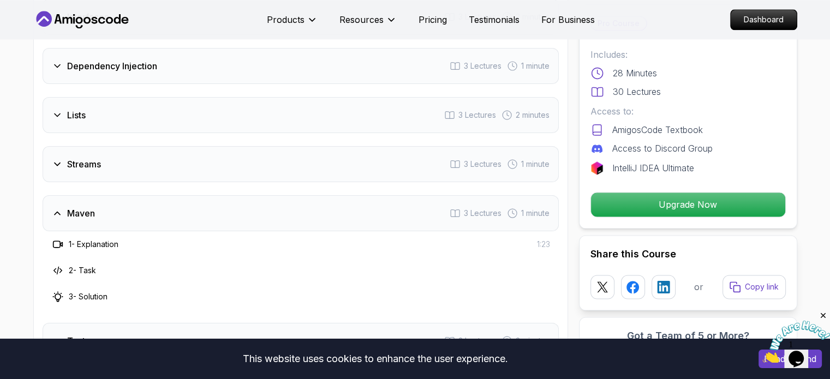
click at [57, 211] on icon at bounding box center [57, 213] width 11 height 11
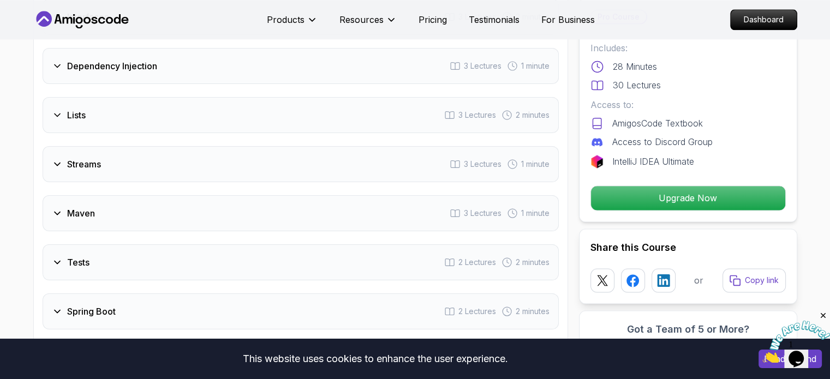
click at [56, 159] on icon at bounding box center [57, 164] width 11 height 11
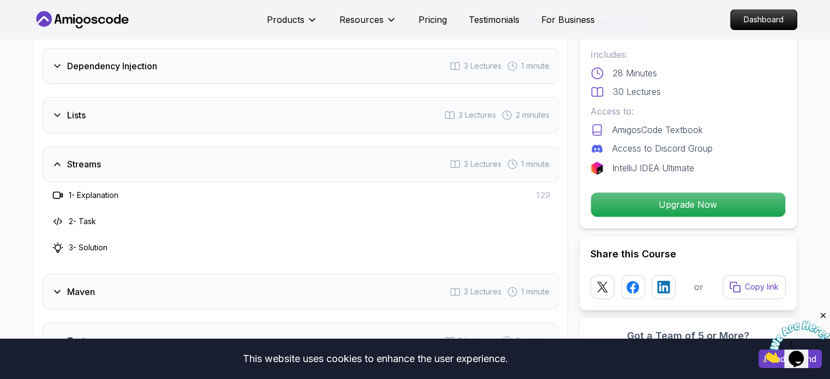
click at [56, 159] on icon at bounding box center [57, 164] width 11 height 11
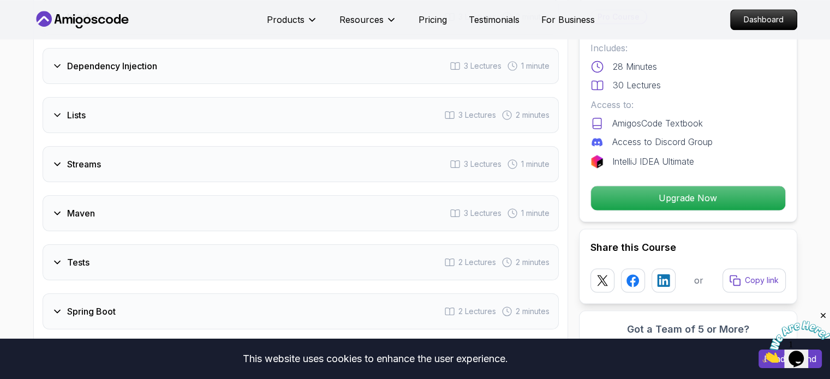
click at [55, 114] on icon at bounding box center [57, 115] width 5 height 3
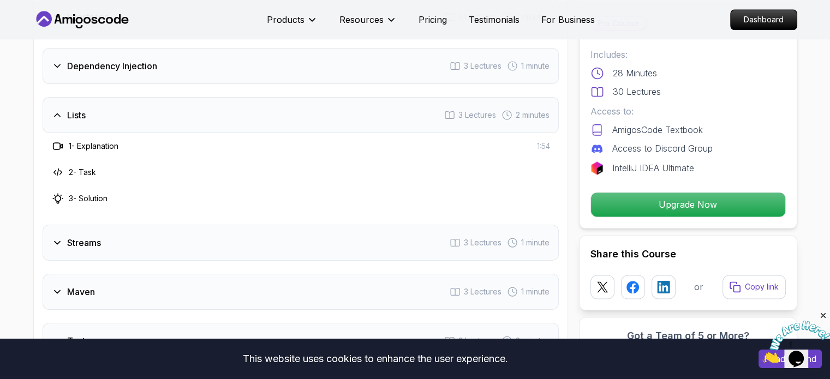
click at [54, 112] on icon at bounding box center [57, 115] width 11 height 11
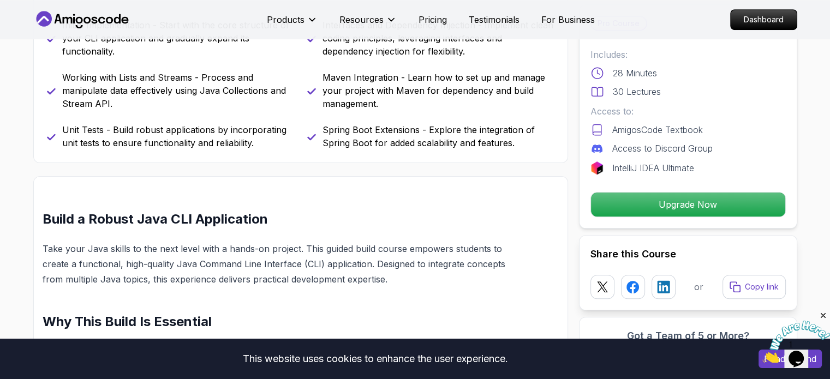
scroll to position [469, 0]
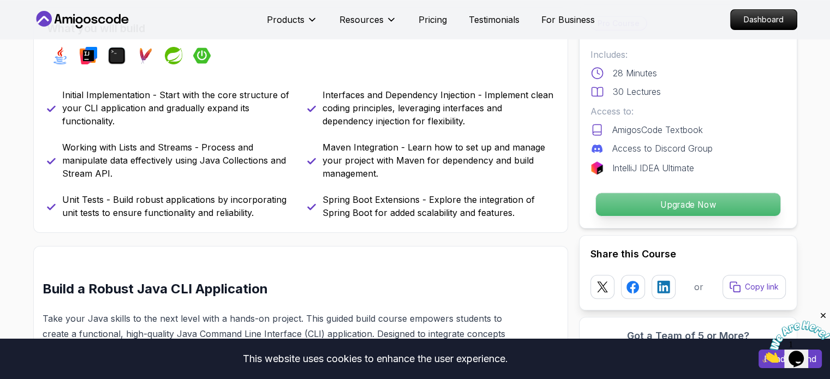
click at [657, 211] on p "Upgrade Now" at bounding box center [687, 204] width 184 height 23
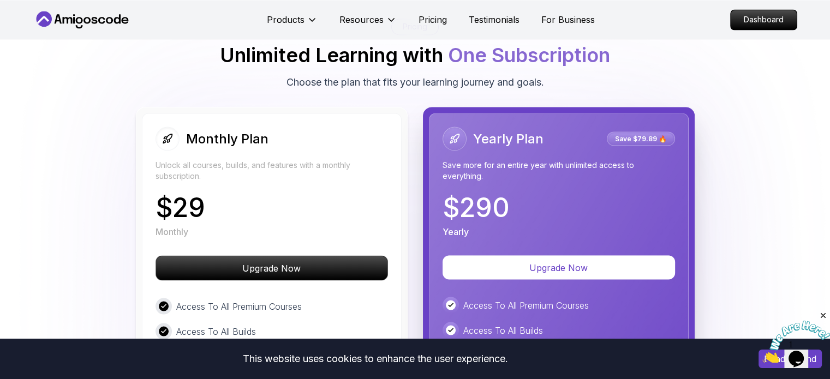
scroll to position [1861, 0]
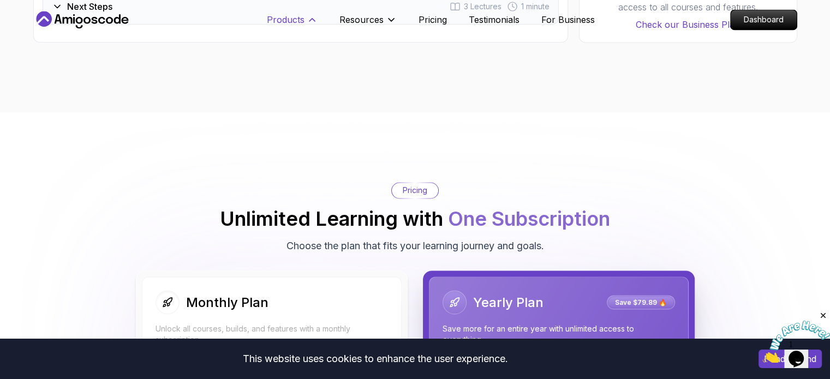
click at [284, 15] on p "Products" at bounding box center [286, 19] width 38 height 13
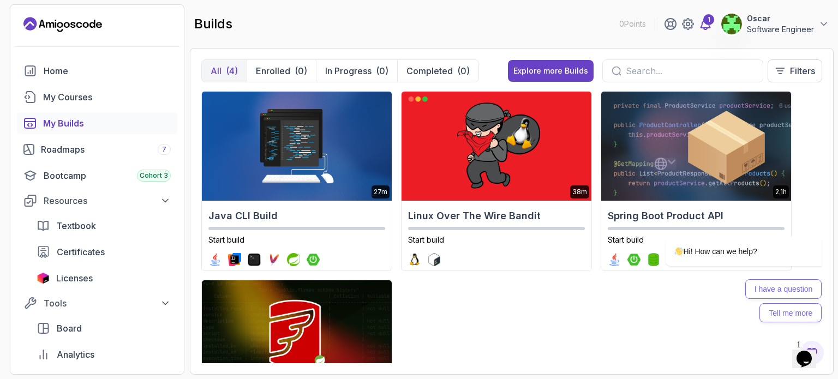
click at [705, 17] on div "1" at bounding box center [709, 19] width 11 height 11
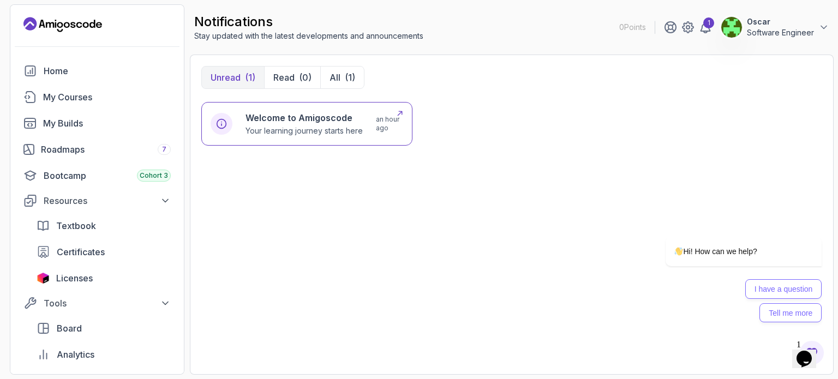
click at [288, 126] on p "Your learning journey starts here" at bounding box center [304, 131] width 117 height 11
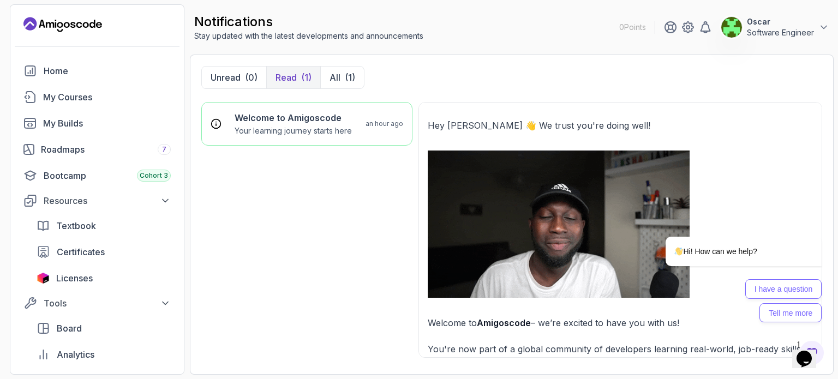
click at [308, 81] on div "(1)" at bounding box center [306, 77] width 10 height 13
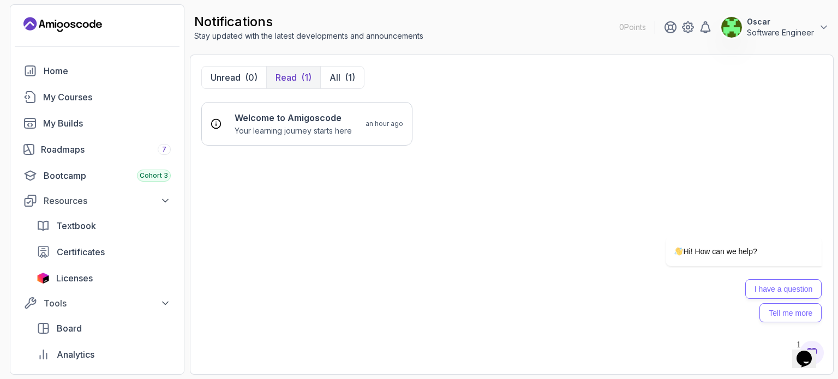
click at [293, 81] on p "Read" at bounding box center [286, 77] width 21 height 13
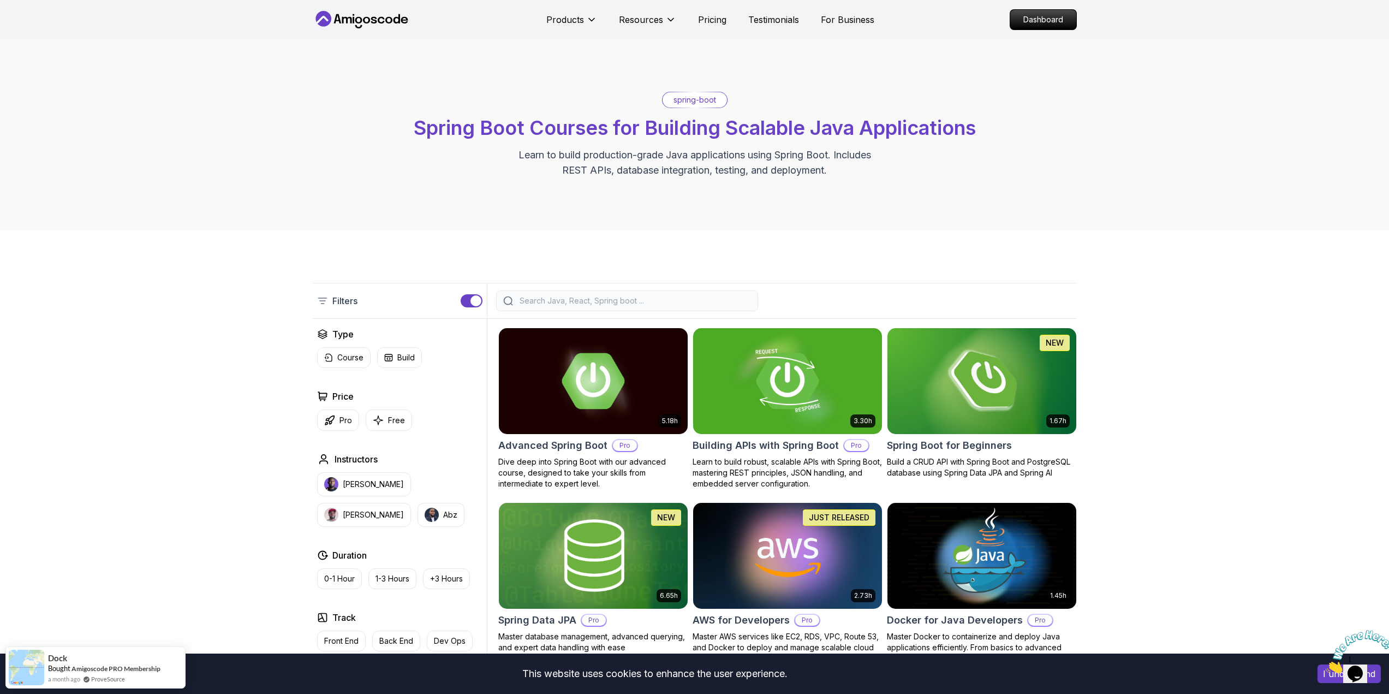
drag, startPoint x: 1293, startPoint y: 23, endPoint x: 1287, endPoint y: 15, distance: 10.2
click at [1287, 18] on div "Products Resources Pricing Testimonials For Business Dashboard" at bounding box center [694, 19] width 1389 height 39
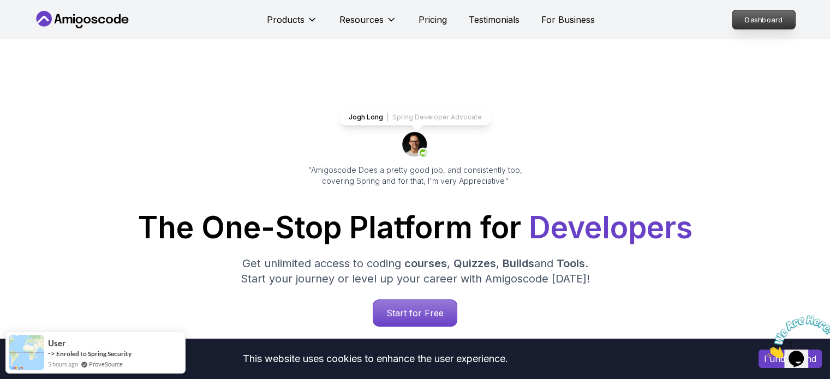
click at [757, 23] on p "Dashboard" at bounding box center [763, 19] width 63 height 19
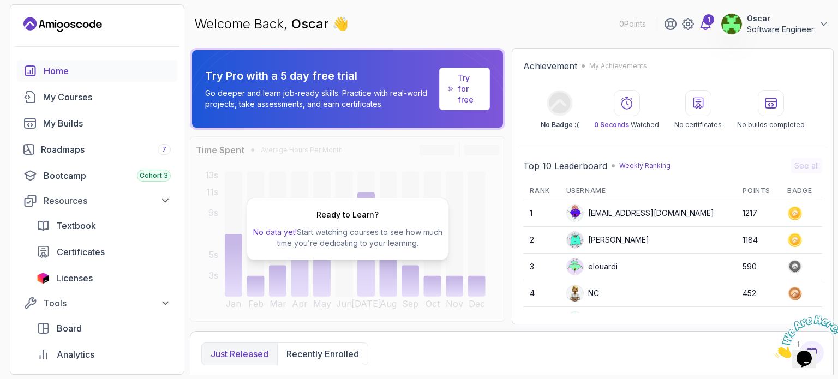
click at [709, 20] on div "1" at bounding box center [709, 19] width 11 height 11
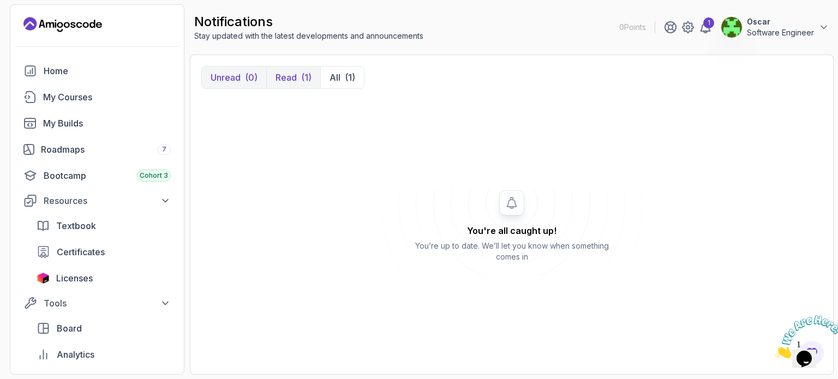
click at [291, 78] on p "Read" at bounding box center [286, 77] width 21 height 13
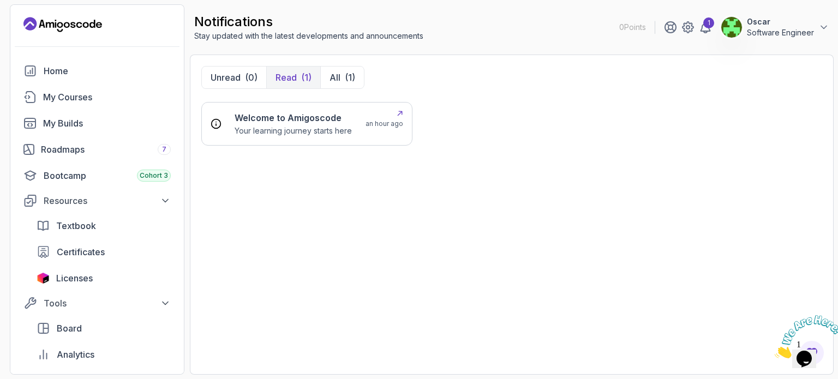
click at [288, 127] on p "Your learning journey starts here" at bounding box center [293, 131] width 117 height 11
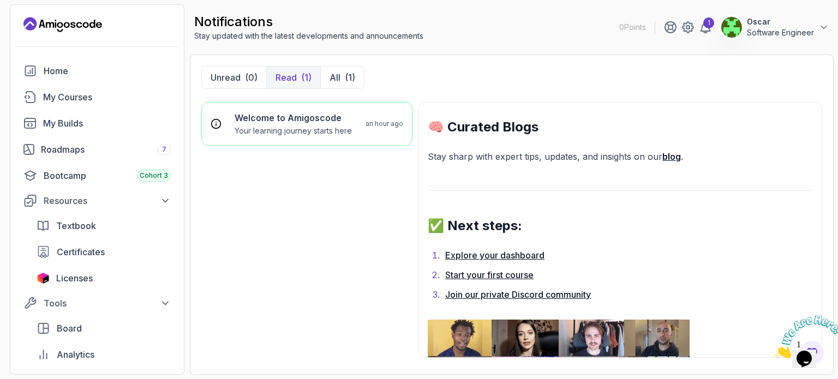
scroll to position [764, 0]
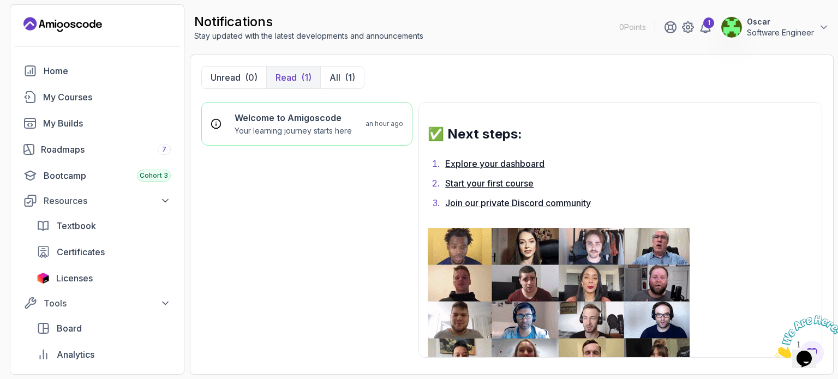
click at [775, 351] on icon "Close" at bounding box center [775, 355] width 0 height 9
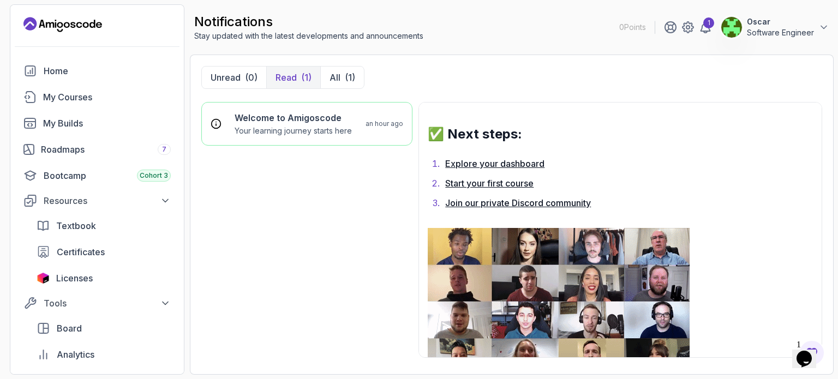
scroll to position [939, 0]
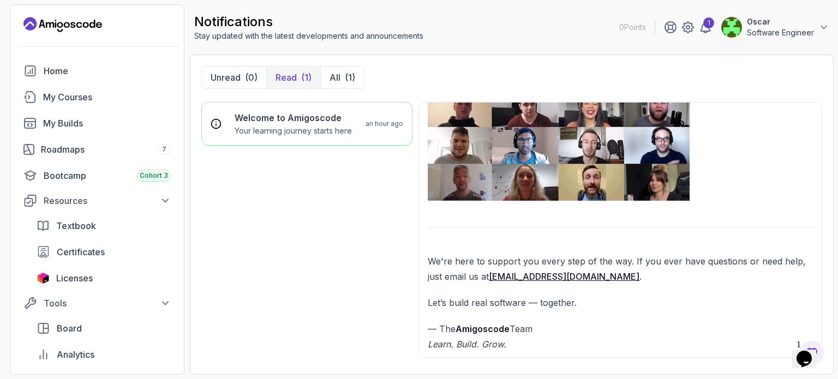
click at [812, 351] on icon "$i18n('chat', 'chat_widget')" at bounding box center [804, 359] width 15 height 16
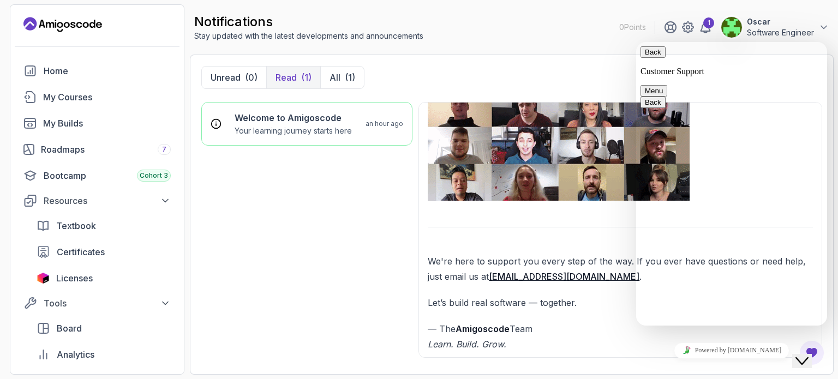
click at [519, 37] on div "notifications Stay updated with the latest developments and announcements 0 Poi…" at bounding box center [512, 27] width 644 height 46
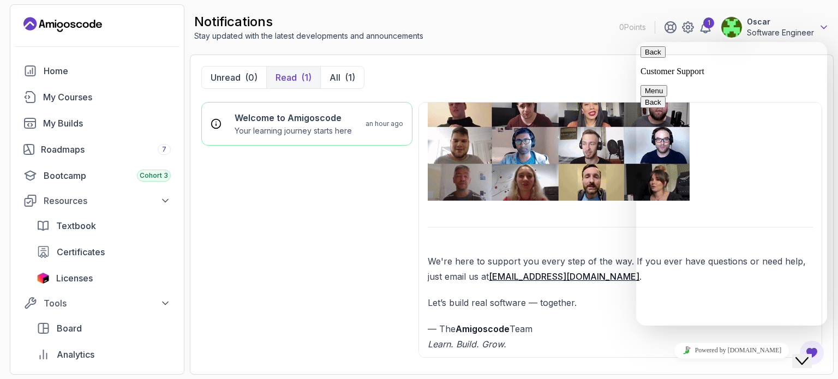
click at [829, 25] on icon at bounding box center [824, 27] width 11 height 11
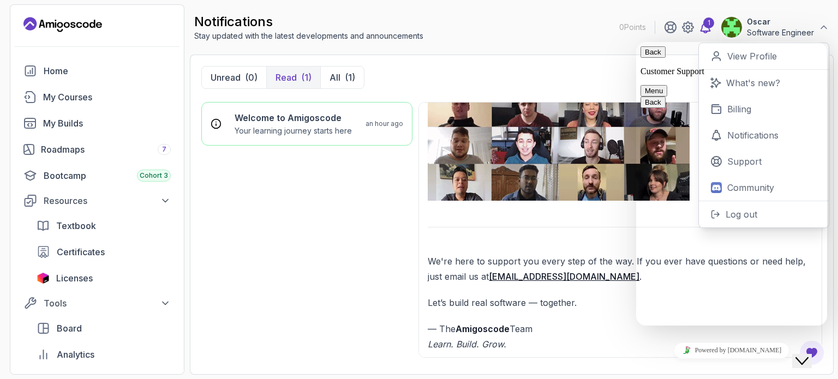
click at [707, 26] on div "1" at bounding box center [709, 22] width 11 height 11
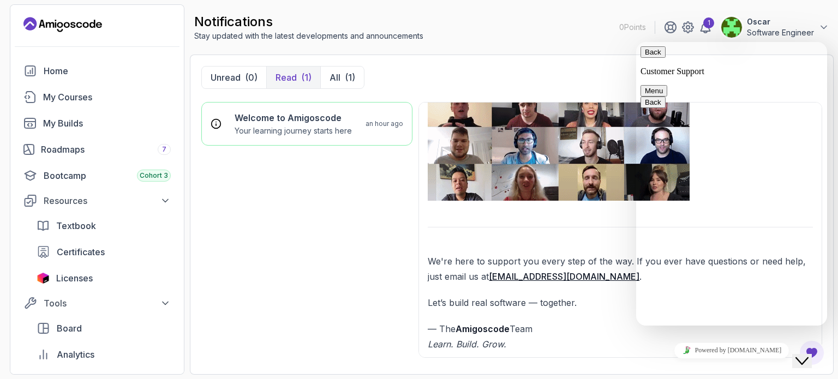
click at [668, 85] on button "Menu" at bounding box center [654, 90] width 27 height 11
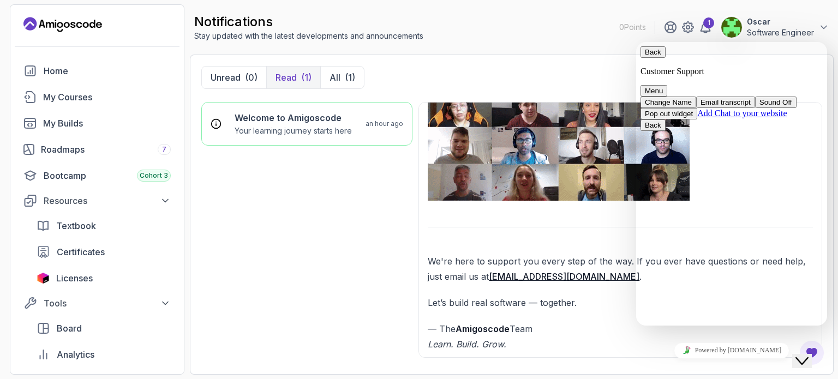
click at [809, 355] on icon "Close Chat This icon closes the chat window." at bounding box center [802, 361] width 13 height 13
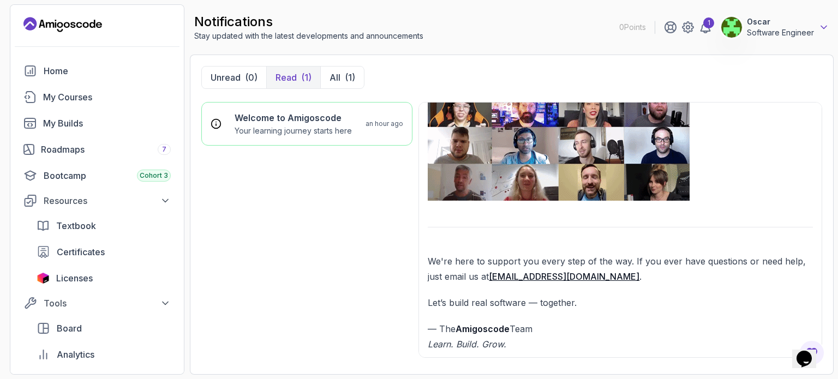
click at [825, 30] on icon at bounding box center [824, 27] width 11 height 11
